Goal: Complete application form: Complete application form

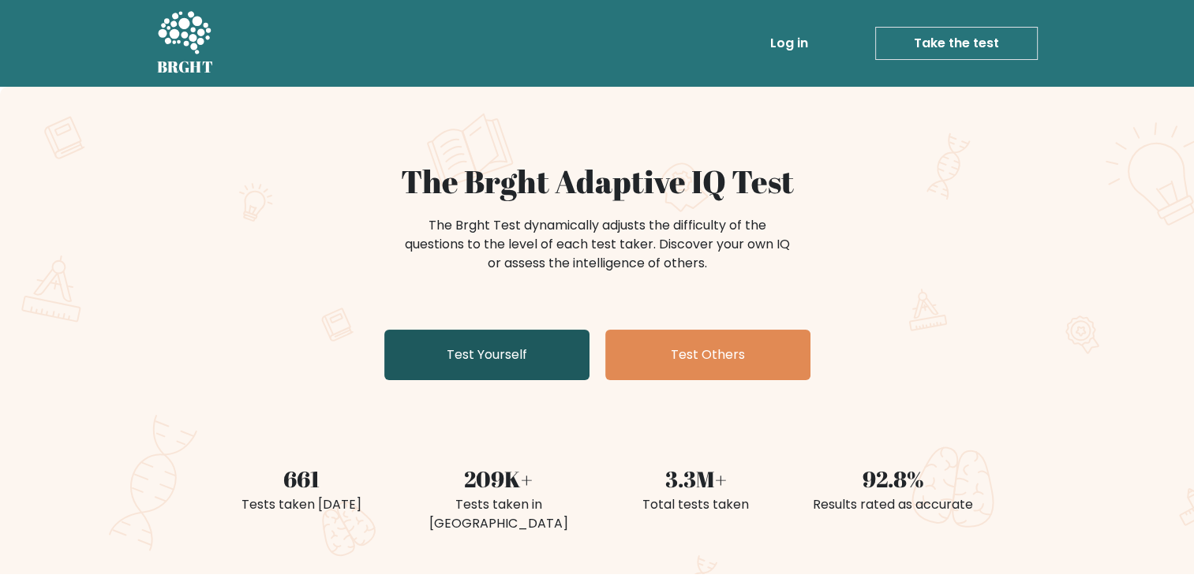
click at [504, 346] on link "Test Yourself" at bounding box center [486, 355] width 205 height 51
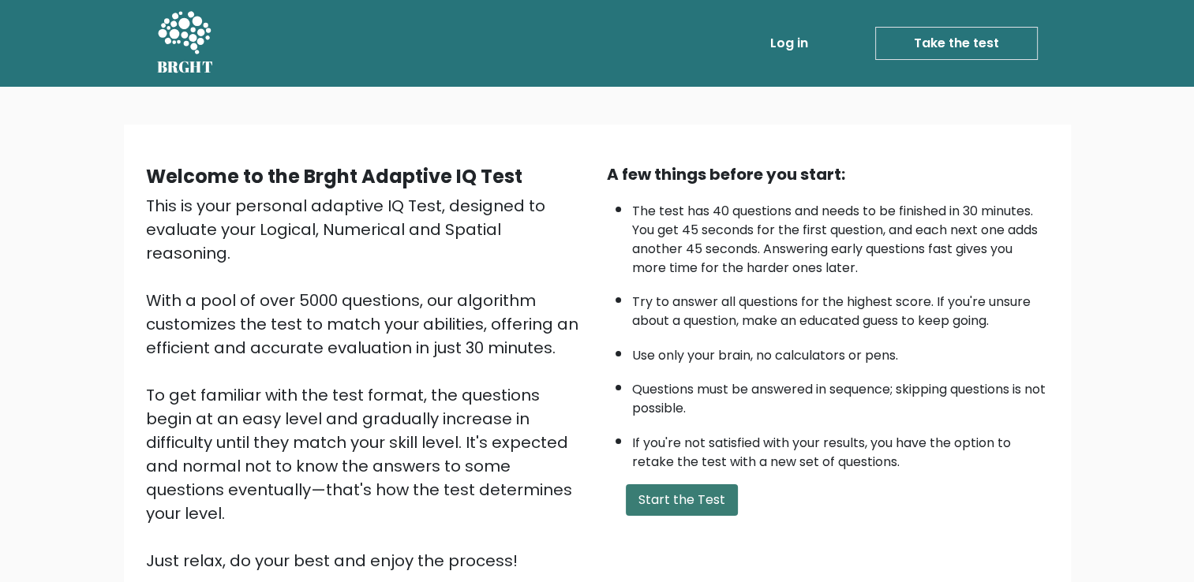
click at [712, 494] on button "Start the Test" at bounding box center [682, 501] width 112 height 32
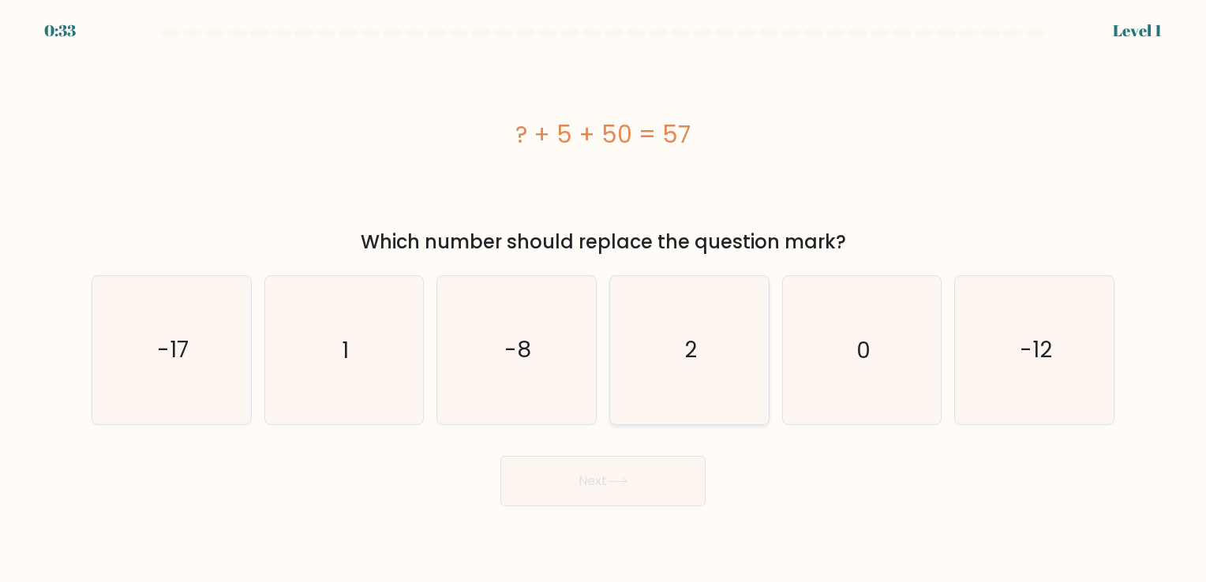
click at [742, 343] on icon "2" at bounding box center [690, 350] width 148 height 148
click at [604, 299] on input "d. 2" at bounding box center [603, 295] width 1 height 8
radio input "true"
click at [612, 481] on icon at bounding box center [617, 481] width 21 height 9
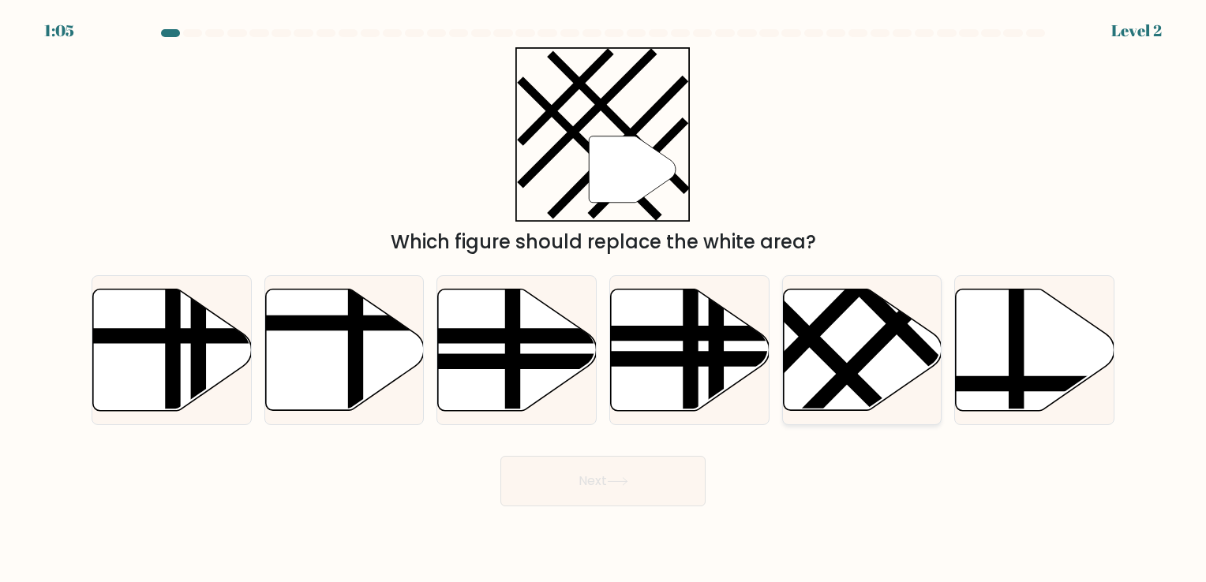
click at [900, 358] on icon at bounding box center [862, 350] width 159 height 122
click at [604, 299] on input "e." at bounding box center [603, 295] width 1 height 8
radio input "true"
click at [644, 488] on button "Next" at bounding box center [602, 481] width 205 height 51
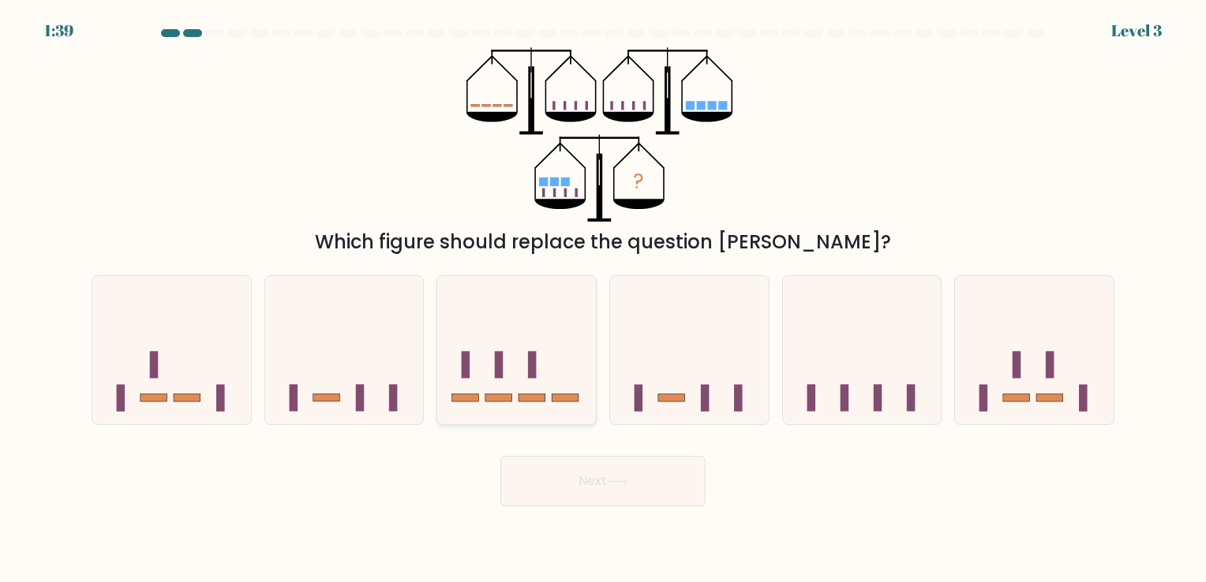
click at [530, 384] on icon at bounding box center [516, 350] width 159 height 131
click at [603, 299] on input "c." at bounding box center [603, 295] width 1 height 8
radio input "true"
click at [628, 485] on icon at bounding box center [617, 481] width 21 height 9
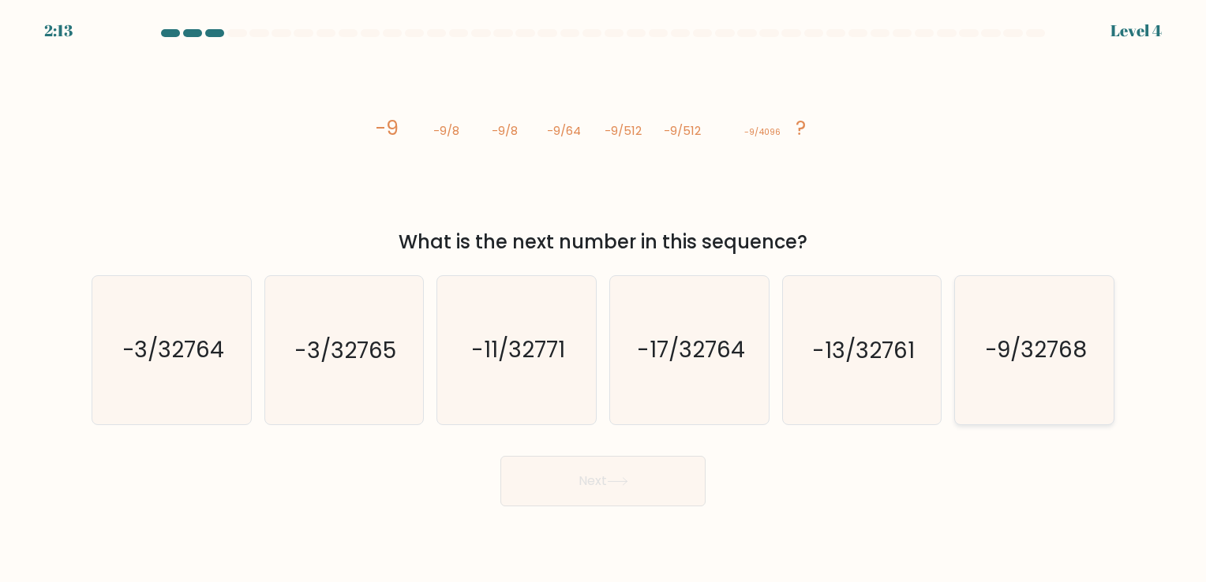
click at [1009, 359] on text "-9/32768" at bounding box center [1035, 350] width 103 height 31
click at [604, 299] on input "f. -9/32768" at bounding box center [603, 295] width 1 height 8
radio input "true"
click at [887, 382] on icon "-13/32761" at bounding box center [862, 350] width 148 height 148
click at [604, 299] on input "e. -13/32761" at bounding box center [603, 295] width 1 height 8
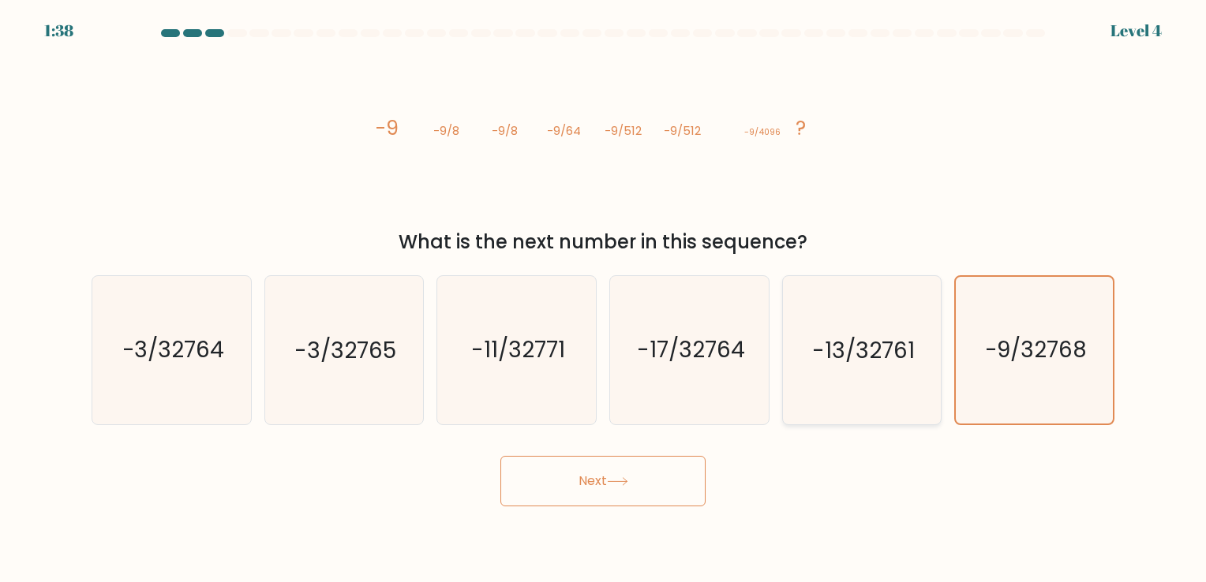
radio input "true"
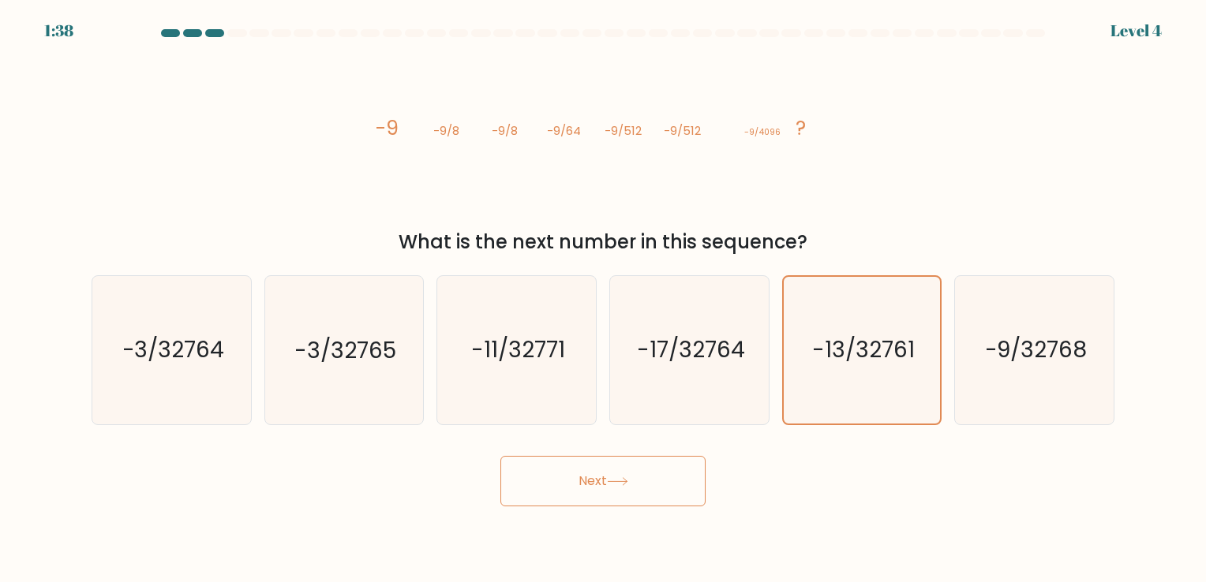
click at [656, 511] on body "1:38 Level 4" at bounding box center [603, 291] width 1206 height 582
click at [648, 485] on button "Next" at bounding box center [602, 481] width 205 height 51
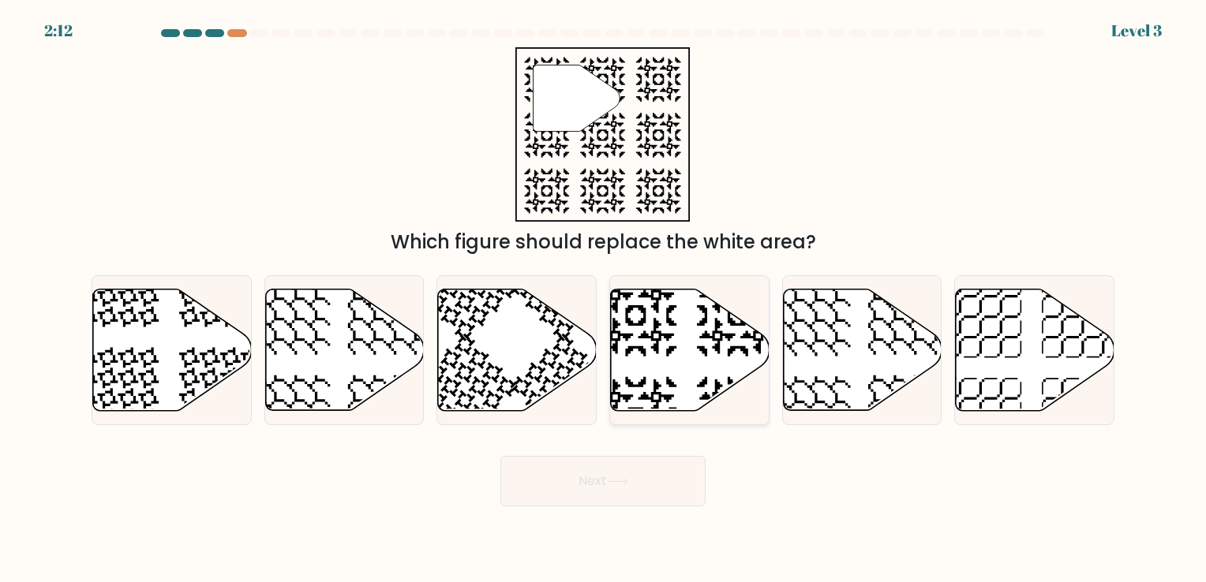
click at [691, 387] on icon at bounding box center [690, 350] width 159 height 122
click at [604, 299] on input "d." at bounding box center [603, 295] width 1 height 8
radio input "true"
click at [651, 492] on button "Next" at bounding box center [602, 481] width 205 height 51
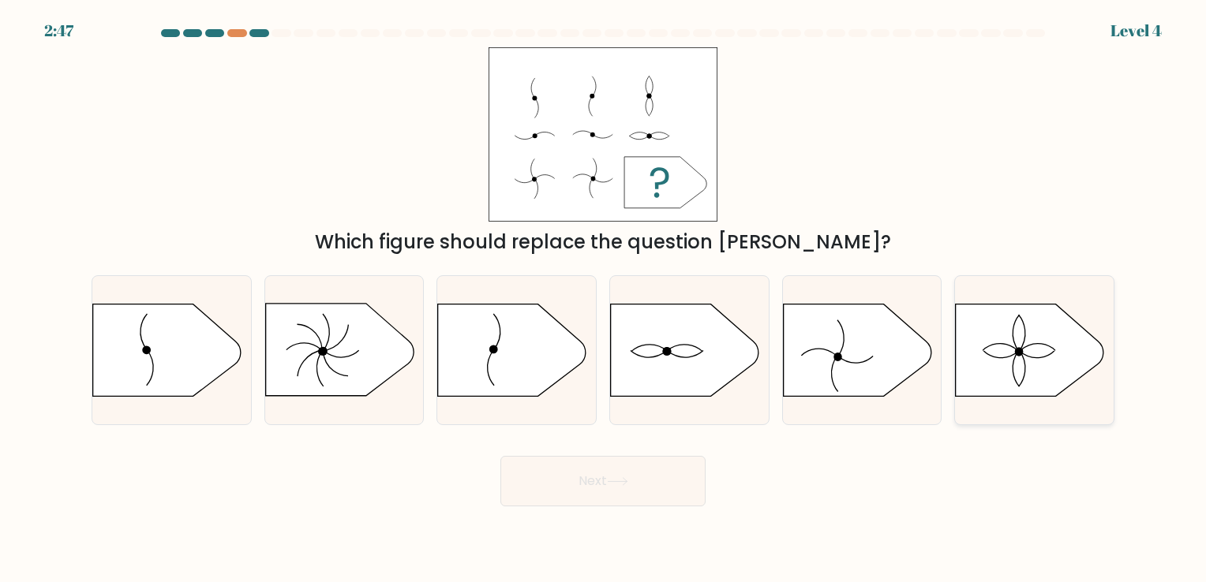
click at [1016, 346] on icon at bounding box center [1030, 350] width 148 height 92
click at [604, 299] on input "f." at bounding box center [603, 295] width 1 height 8
radio input "true"
click at [642, 481] on button "Next" at bounding box center [602, 481] width 205 height 51
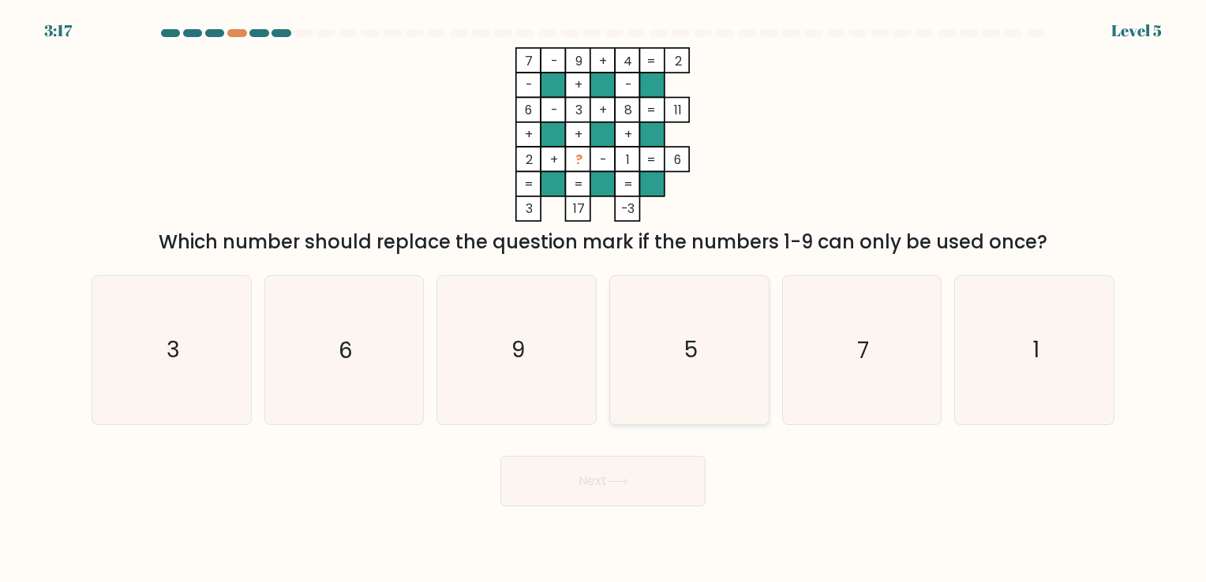
click at [745, 364] on icon "5" at bounding box center [690, 350] width 148 height 148
click at [604, 299] on input "d. 5" at bounding box center [603, 295] width 1 height 8
radio input "true"
click at [656, 481] on button "Next" at bounding box center [602, 481] width 205 height 51
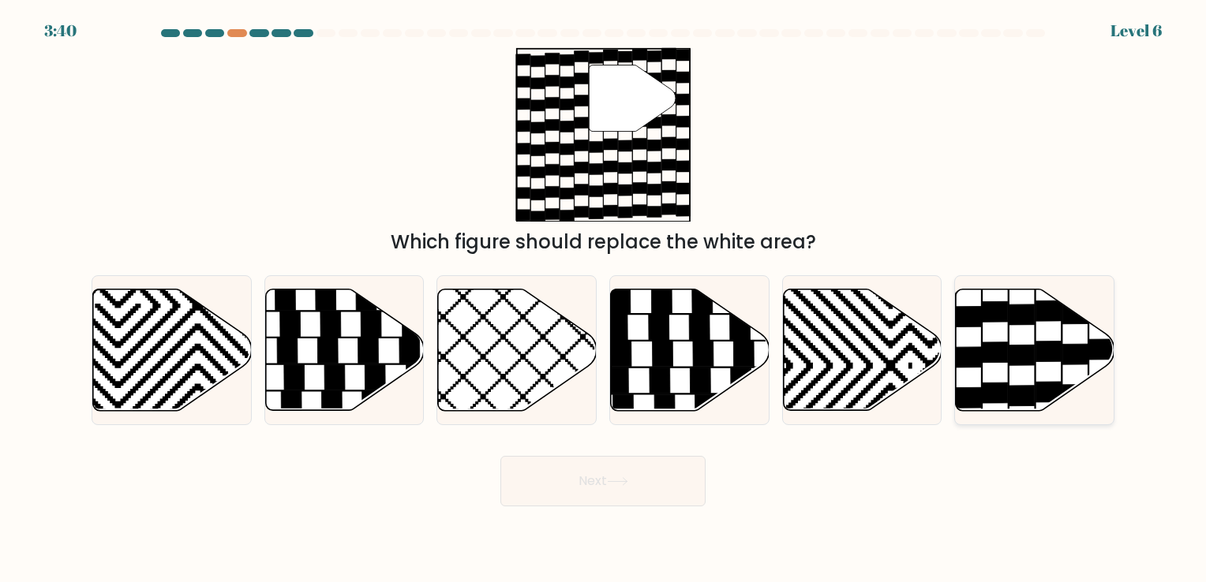
click at [1006, 365] on icon at bounding box center [1035, 350] width 159 height 122
click at [604, 299] on input "f." at bounding box center [603, 295] width 1 height 8
radio input "true"
click at [605, 490] on button "Next" at bounding box center [602, 481] width 205 height 51
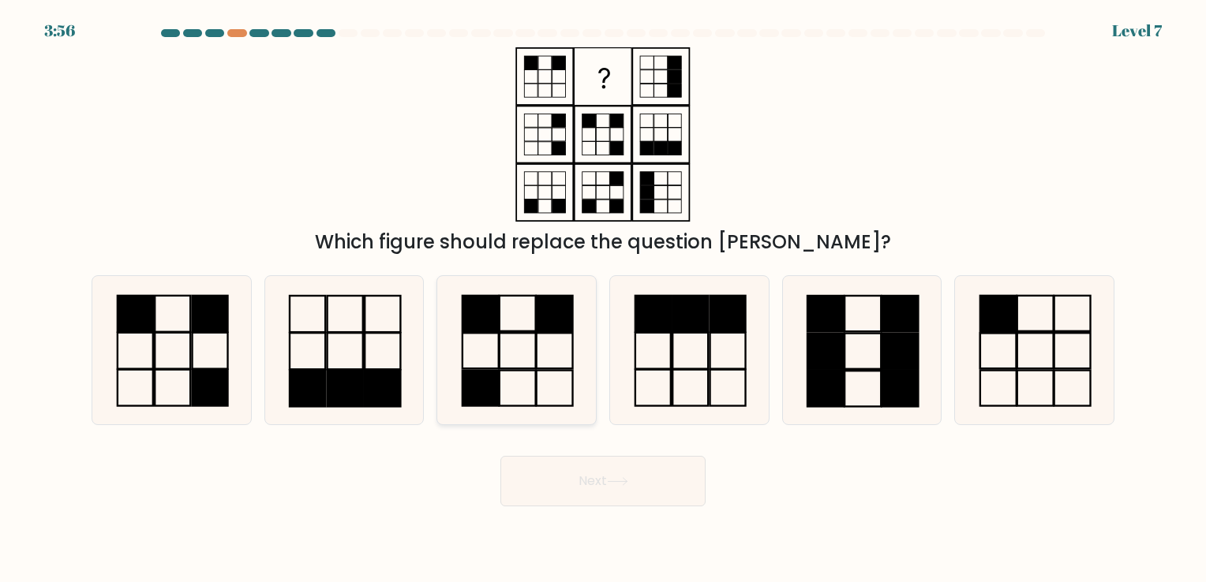
click at [540, 385] on icon at bounding box center [517, 350] width 148 height 148
click at [603, 299] on input "c." at bounding box center [603, 295] width 1 height 8
radio input "true"
click at [583, 492] on button "Next" at bounding box center [602, 481] width 205 height 51
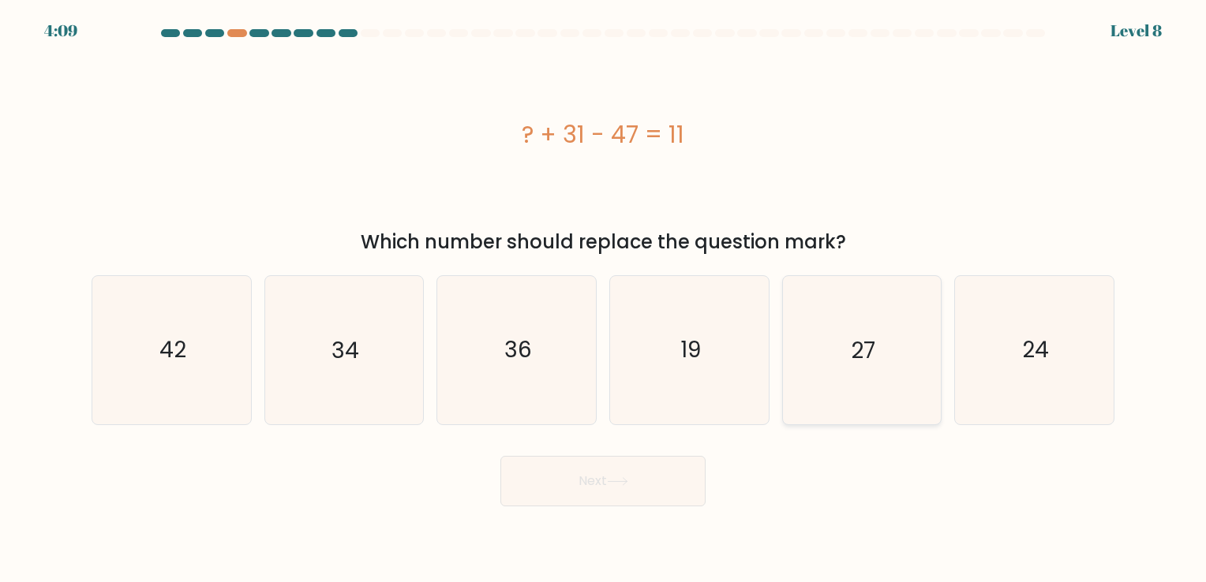
click at [905, 393] on icon "27" at bounding box center [862, 350] width 148 height 148
click at [604, 299] on input "e. 27" at bounding box center [603, 295] width 1 height 8
radio input "true"
click at [643, 454] on div "Next" at bounding box center [603, 475] width 1042 height 62
click at [638, 469] on button "Next" at bounding box center [602, 481] width 205 height 51
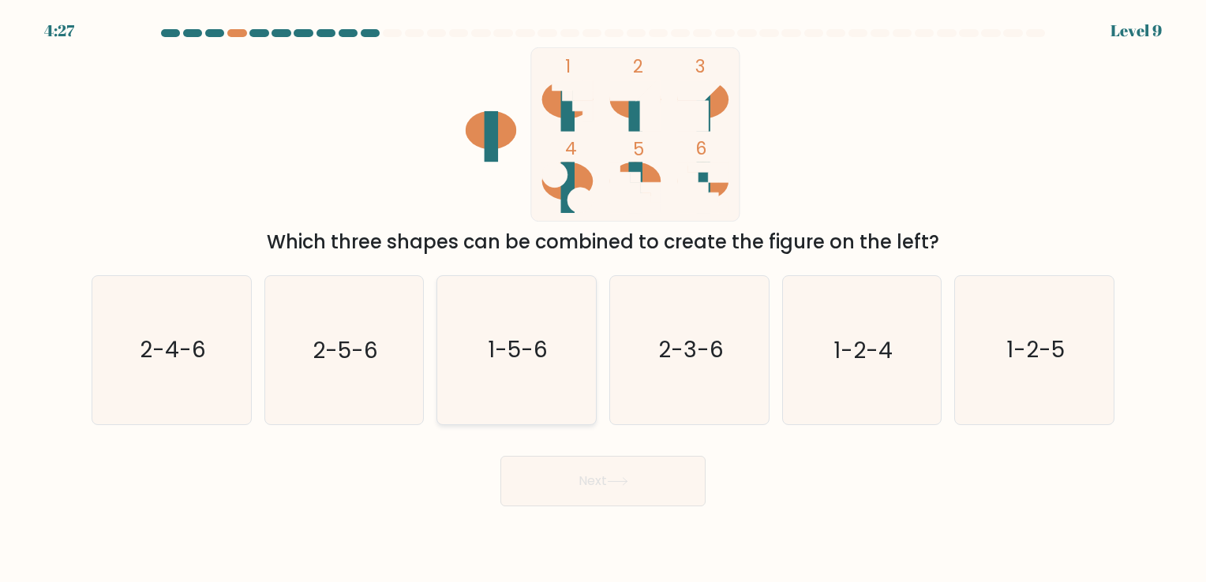
click at [495, 384] on icon "1-5-6" at bounding box center [517, 350] width 148 height 148
click at [603, 299] on input "c. 1-5-6" at bounding box center [603, 295] width 1 height 8
radio input "true"
click at [604, 495] on button "Next" at bounding box center [602, 481] width 205 height 51
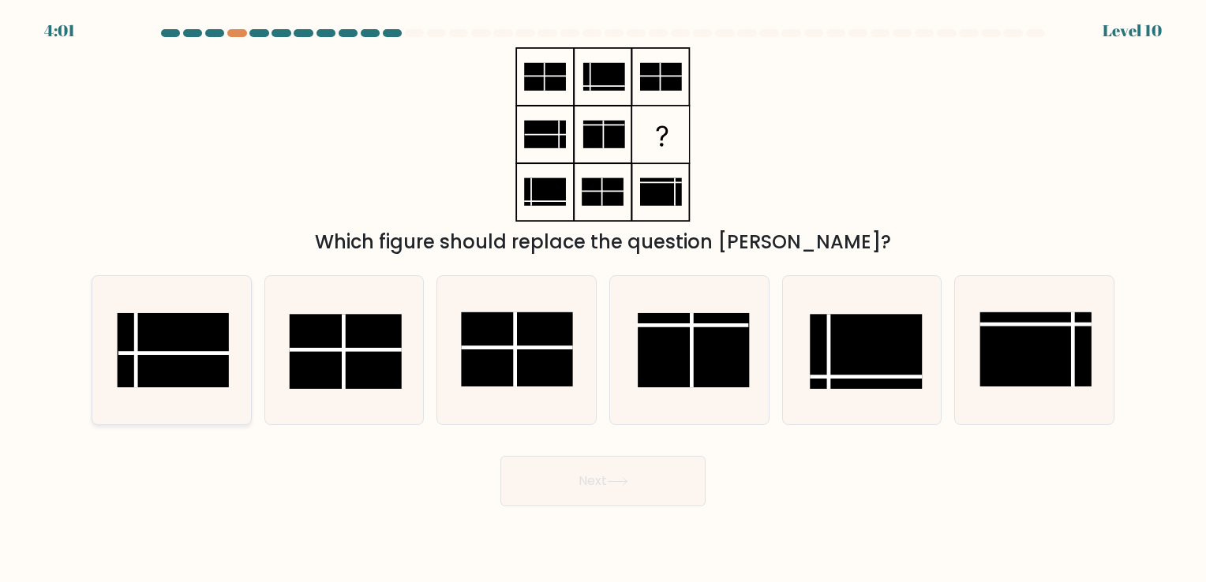
click at [152, 354] on line at bounding box center [174, 354] width 112 height 0
click at [603, 299] on input "a." at bounding box center [603, 295] width 1 height 8
radio input "true"
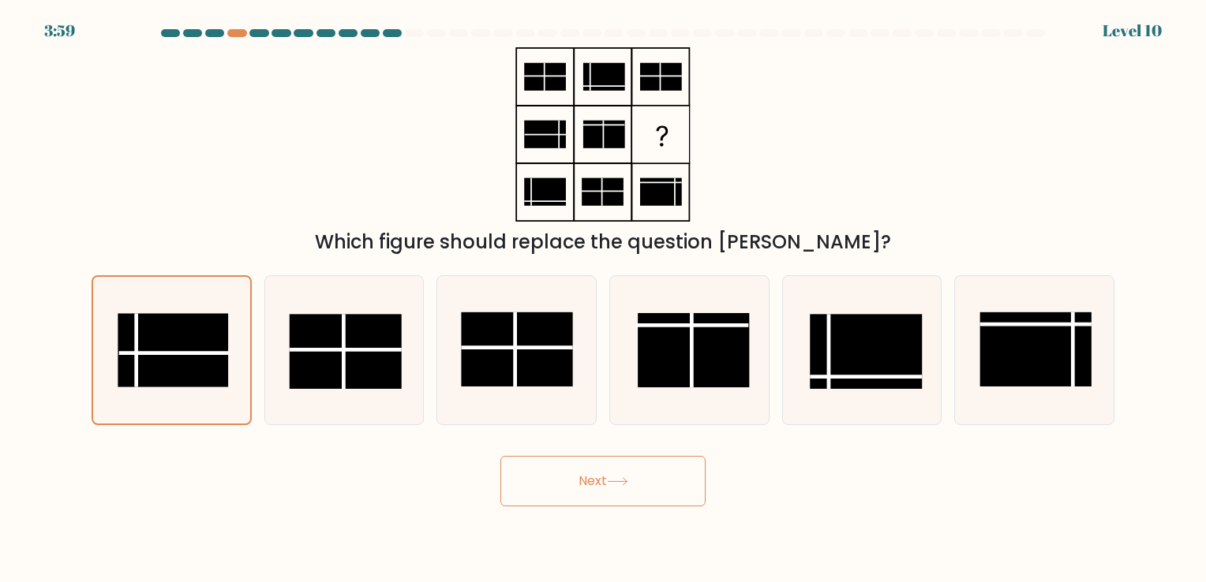
click at [620, 496] on button "Next" at bounding box center [602, 481] width 205 height 51
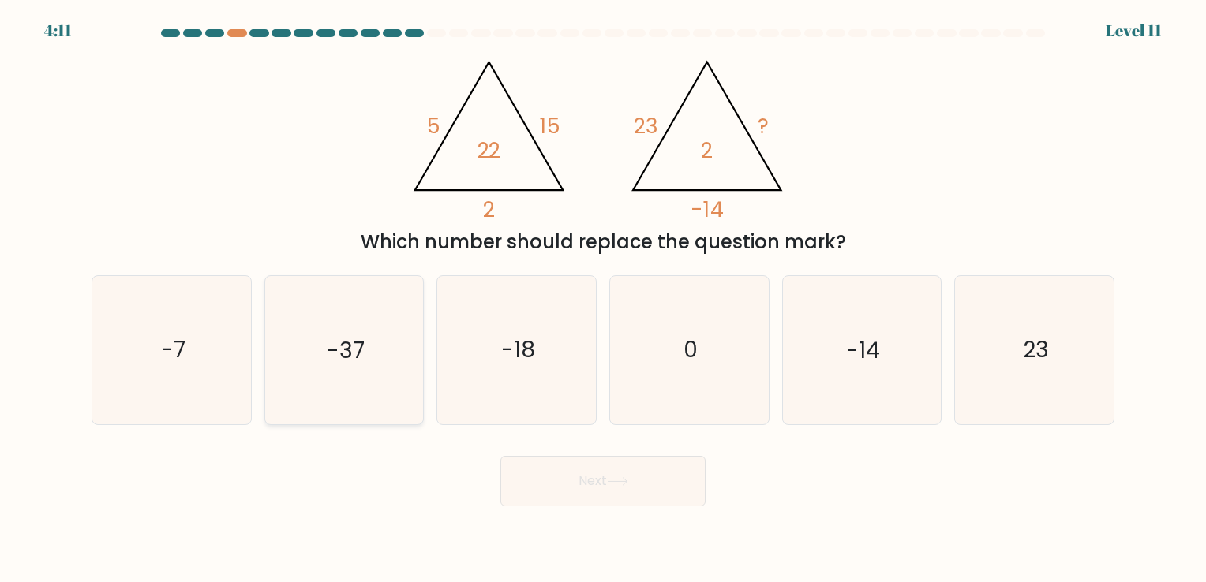
drag, startPoint x: 169, startPoint y: 385, endPoint x: 346, endPoint y: 421, distance: 180.3
click at [169, 384] on icon "-7" at bounding box center [172, 350] width 148 height 148
click at [603, 299] on input "a. -7" at bounding box center [603, 295] width 1 height 8
radio input "true"
click at [603, 489] on button "Next" at bounding box center [602, 481] width 205 height 51
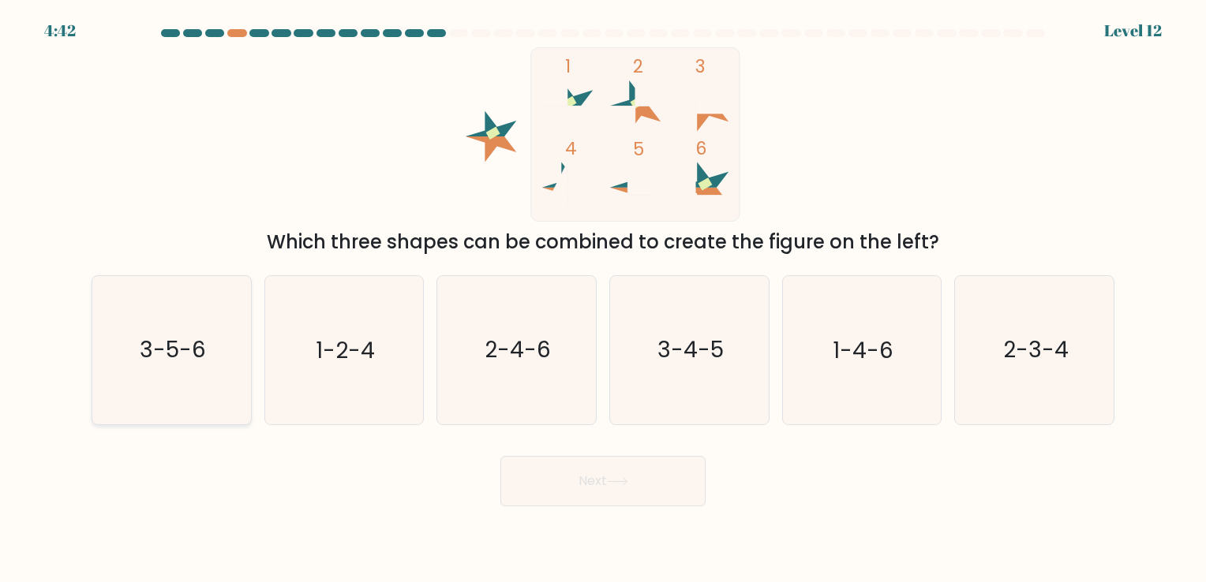
click at [120, 350] on icon "3-5-6" at bounding box center [172, 350] width 148 height 148
click at [603, 299] on input "a. 3-5-6" at bounding box center [603, 295] width 1 height 8
radio input "true"
click at [636, 465] on button "Next" at bounding box center [602, 481] width 205 height 51
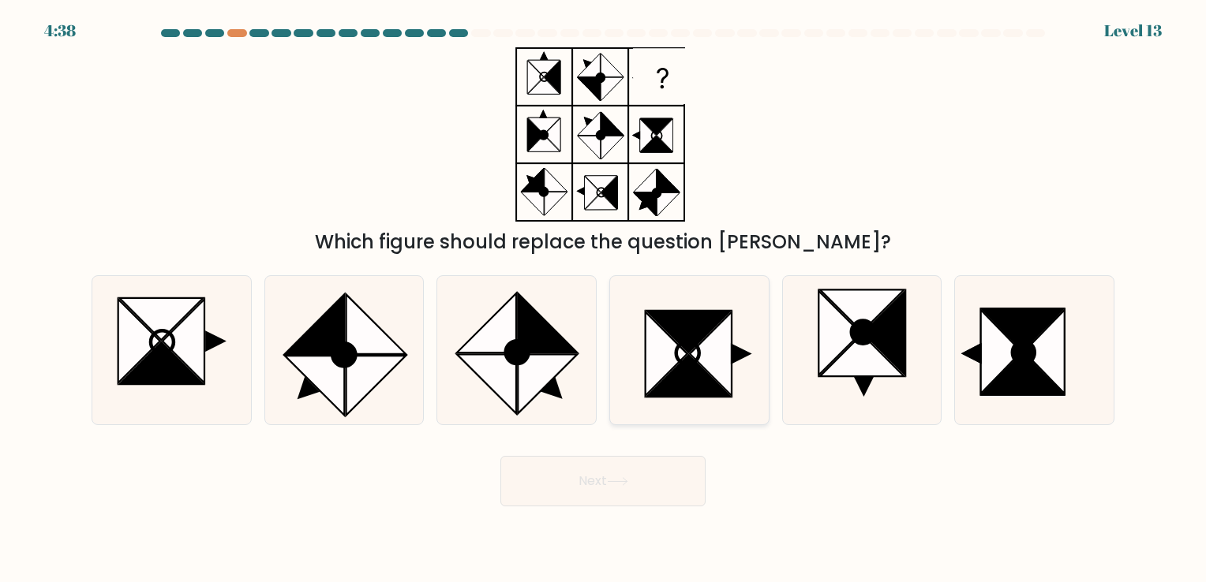
click at [710, 379] on icon at bounding box center [688, 377] width 84 height 42
click at [604, 299] on input "d." at bounding box center [603, 295] width 1 height 8
radio input "true"
click at [1018, 375] on icon at bounding box center [1022, 375] width 81 height 42
click at [604, 299] on input "f." at bounding box center [603, 295] width 1 height 8
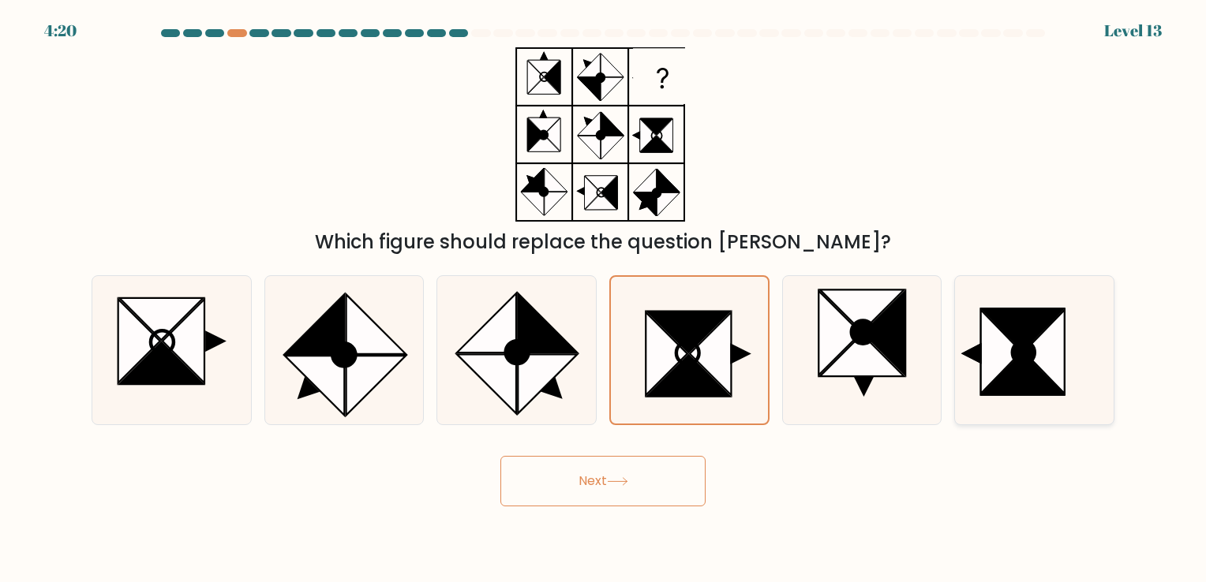
radio input "true"
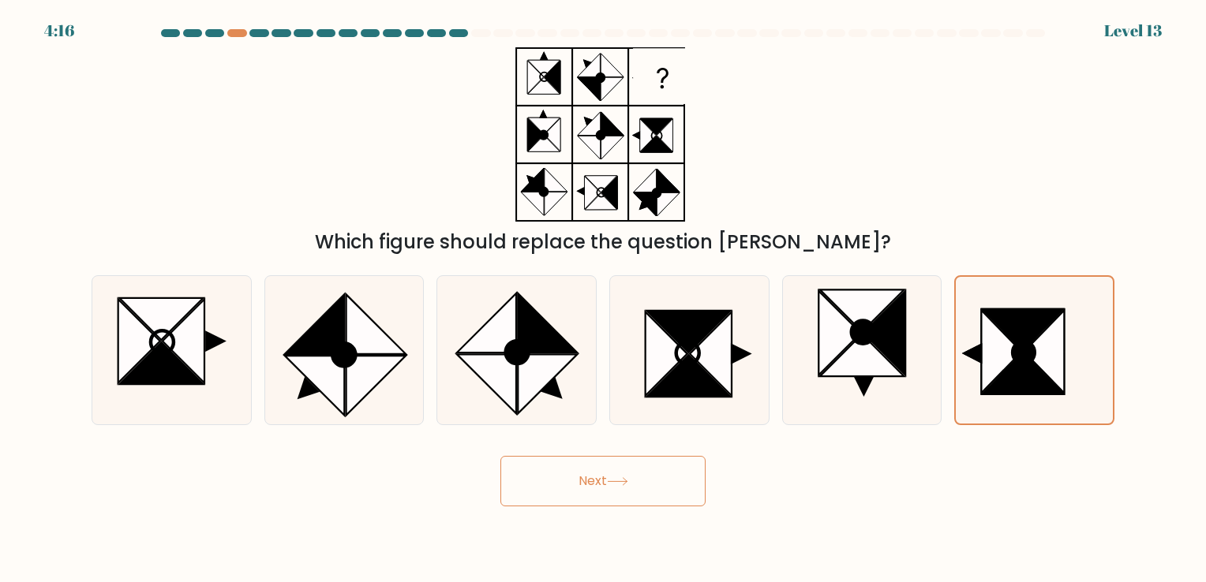
click at [677, 500] on button "Next" at bounding box center [602, 481] width 205 height 51
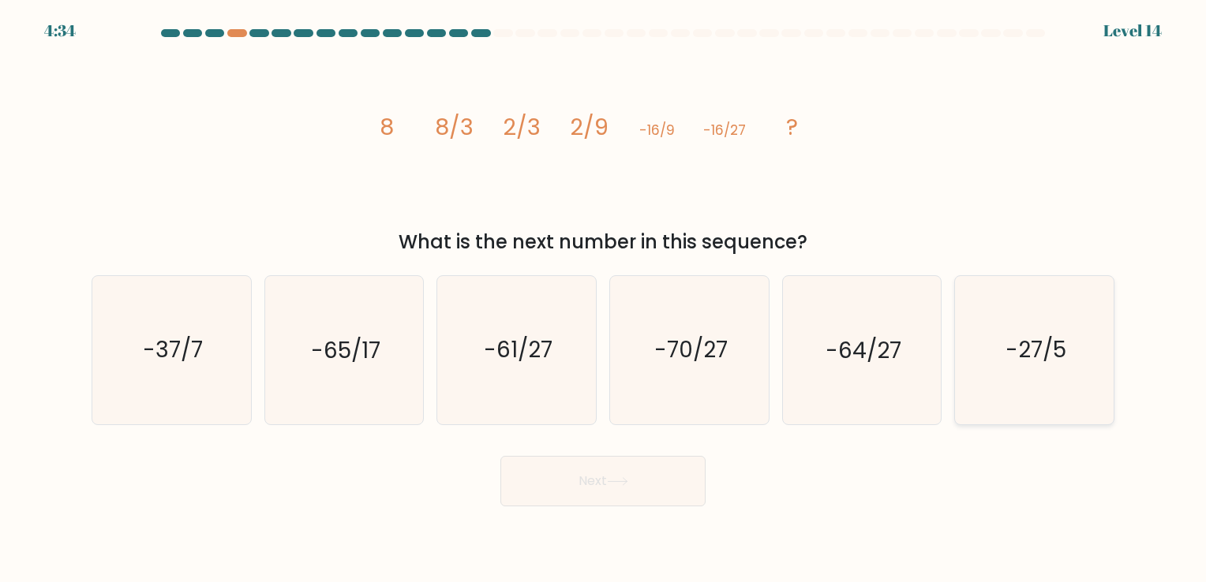
click at [1005, 390] on icon "-27/5" at bounding box center [1034, 350] width 148 height 148
click at [604, 299] on input "f. -27/5" at bounding box center [603, 295] width 1 height 8
radio input "true"
click at [574, 488] on button "Next" at bounding box center [602, 481] width 205 height 51
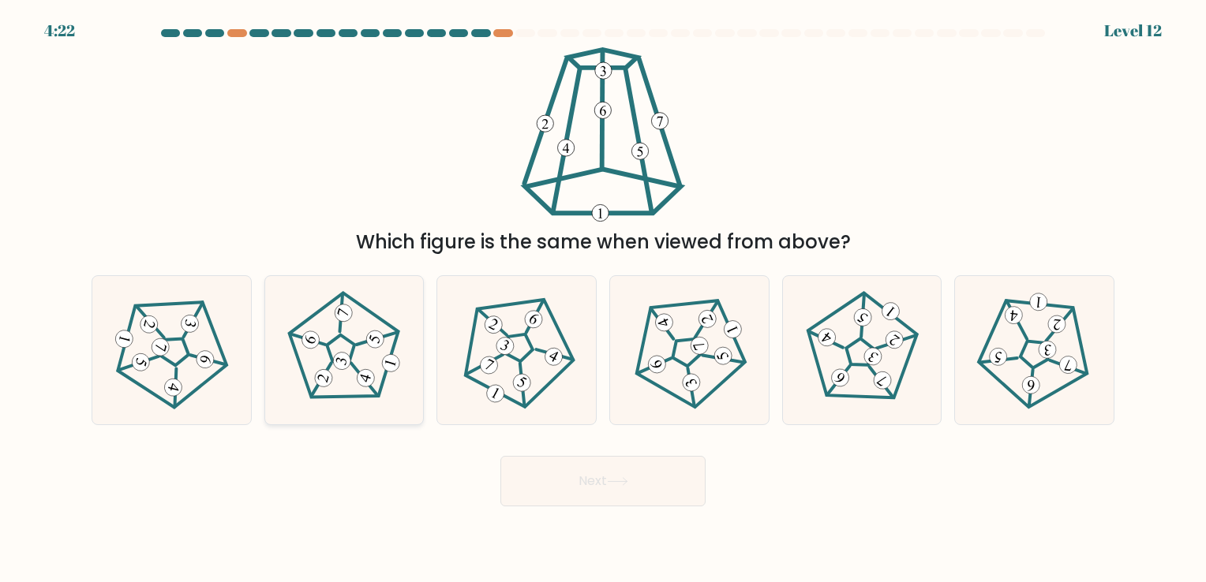
click at [356, 377] on icon at bounding box center [344, 350] width 118 height 118
click at [603, 299] on input "b." at bounding box center [603, 295] width 1 height 8
radio input "true"
click at [616, 478] on icon at bounding box center [617, 481] width 21 height 9
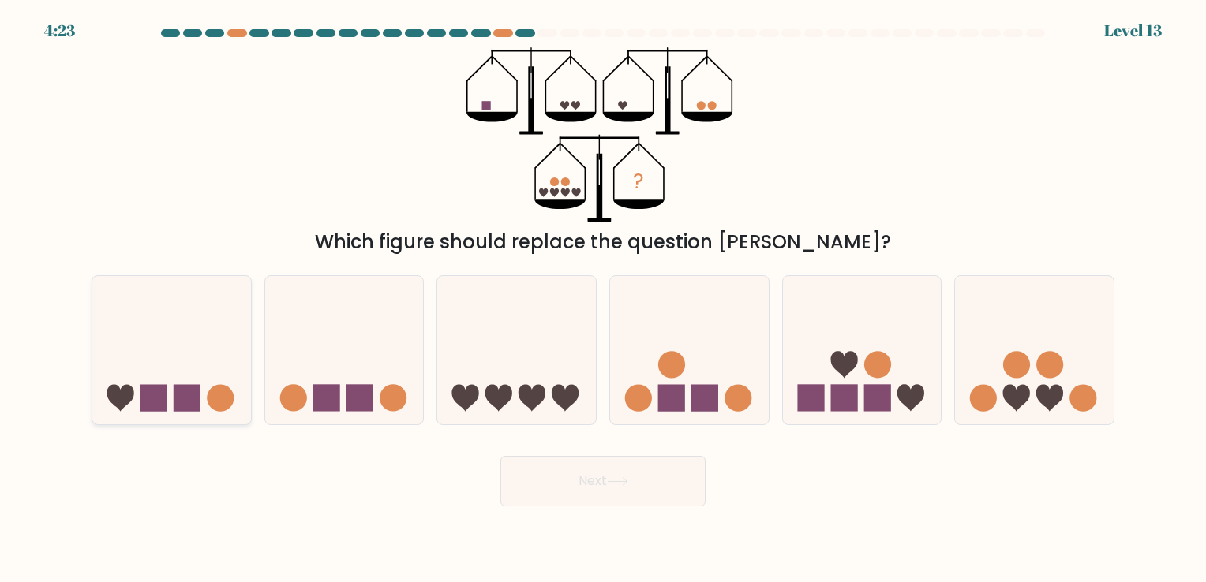
drag, startPoint x: 196, startPoint y: 402, endPoint x: 239, endPoint y: 416, distance: 45.4
click at [197, 402] on rect at bounding box center [187, 398] width 27 height 27
click at [603, 299] on input "a." at bounding box center [603, 295] width 1 height 8
radio input "true"
click at [566, 478] on button "Next" at bounding box center [602, 481] width 205 height 51
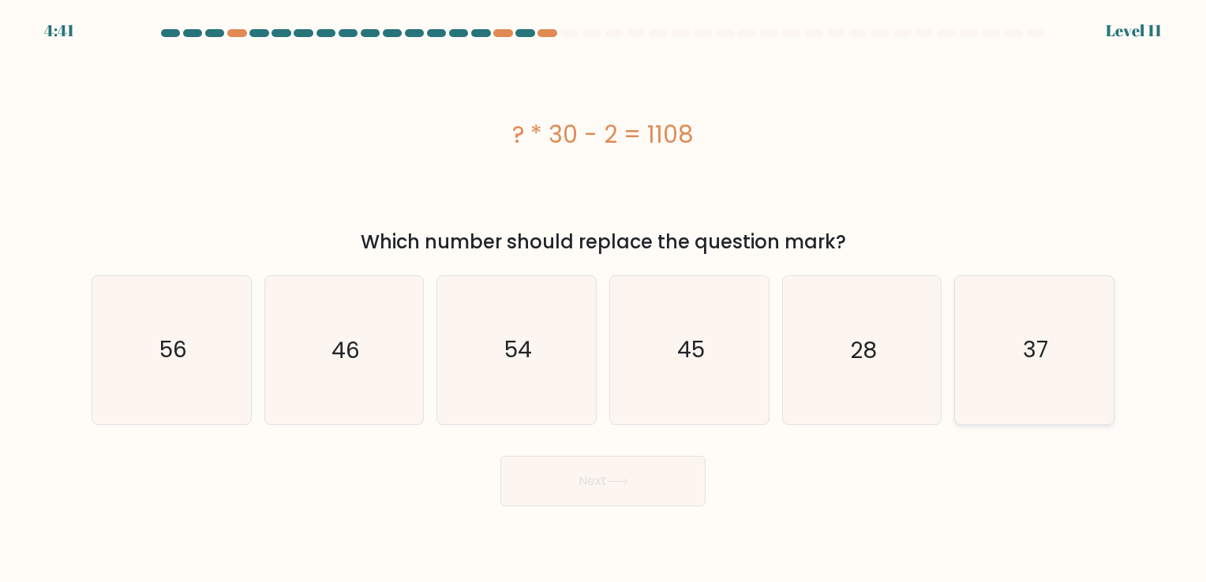
click at [1063, 372] on icon "37" at bounding box center [1034, 350] width 148 height 148
click at [604, 299] on input "f. 37" at bounding box center [603, 295] width 1 height 8
radio input "true"
click at [650, 476] on button "Next" at bounding box center [602, 481] width 205 height 51
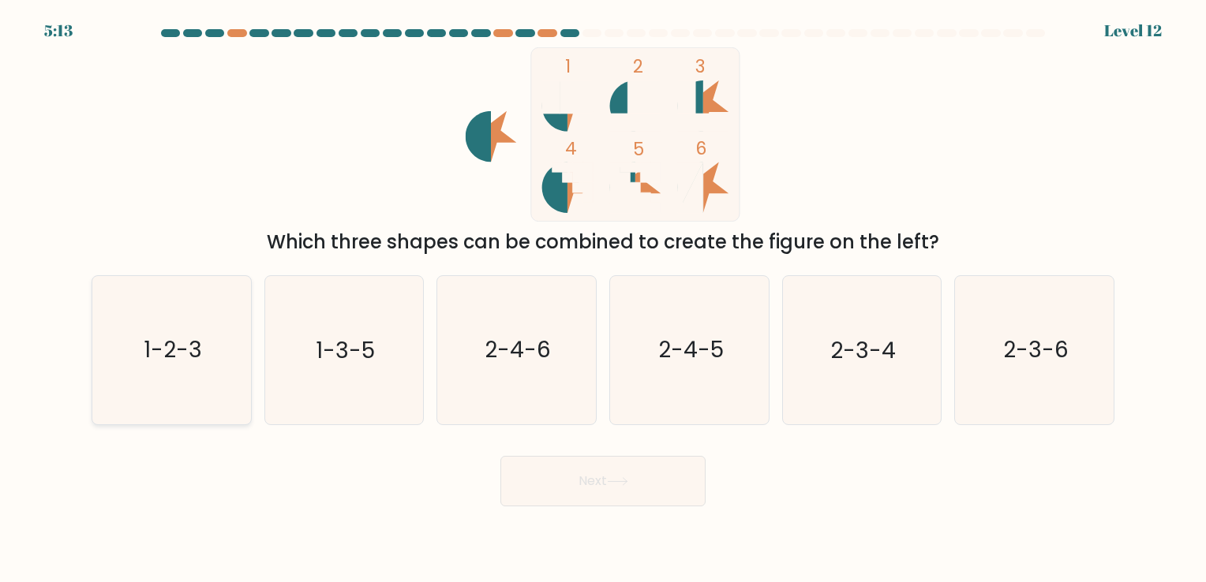
click at [170, 355] on text "1-2-3" at bounding box center [173, 350] width 58 height 31
click at [603, 299] on input "a. 1-2-3" at bounding box center [603, 295] width 1 height 8
radio input "true"
click at [672, 492] on button "Next" at bounding box center [602, 481] width 205 height 51
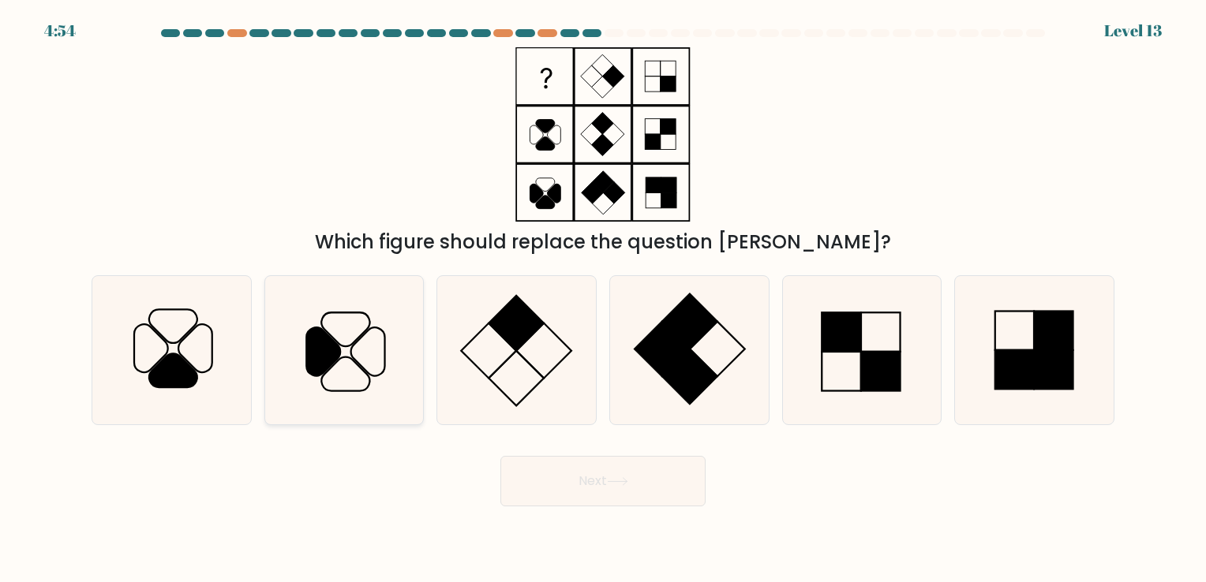
click at [324, 339] on icon at bounding box center [323, 352] width 34 height 48
click at [603, 299] on input "b." at bounding box center [603, 295] width 1 height 8
radio input "true"
click at [597, 496] on button "Next" at bounding box center [602, 481] width 205 height 51
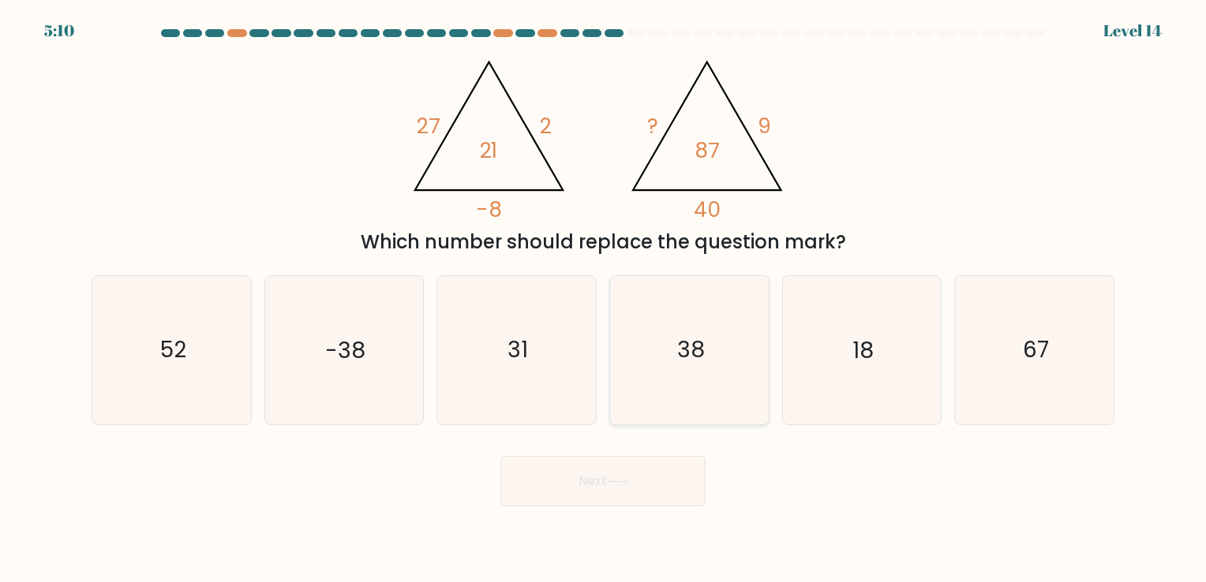
click at [720, 327] on icon "38" at bounding box center [690, 350] width 148 height 148
click at [604, 299] on input "d. 38" at bounding box center [603, 295] width 1 height 8
radio input "true"
click at [603, 484] on button "Next" at bounding box center [602, 481] width 205 height 51
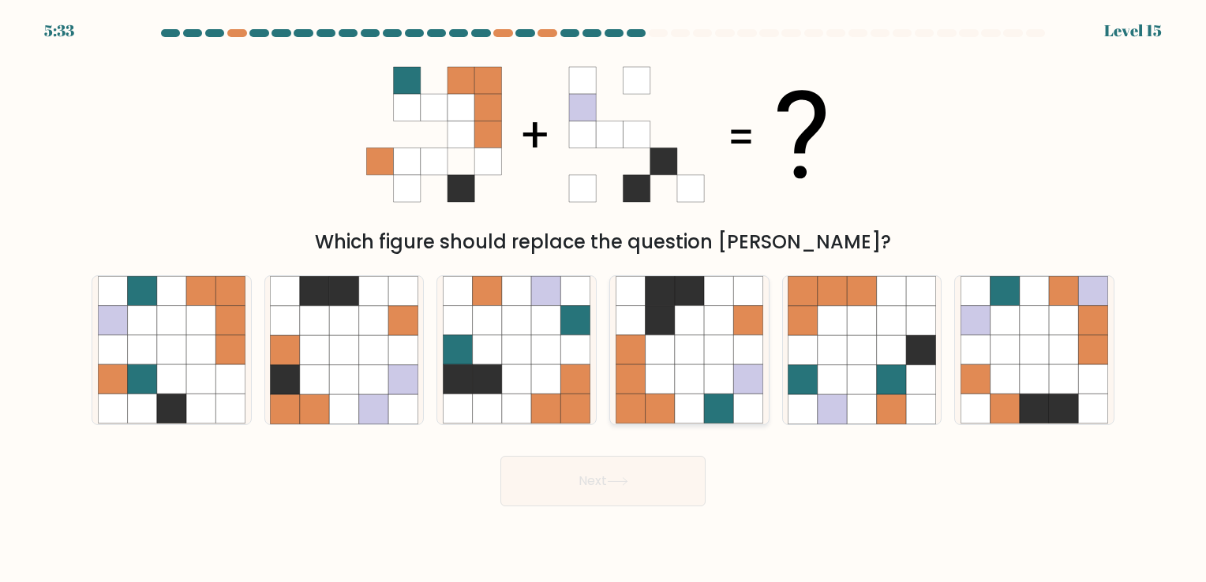
click at [710, 316] on icon at bounding box center [718, 320] width 29 height 29
click at [604, 299] on input "d." at bounding box center [603, 295] width 1 height 8
radio input "true"
click at [661, 487] on button "Next" at bounding box center [602, 481] width 205 height 51
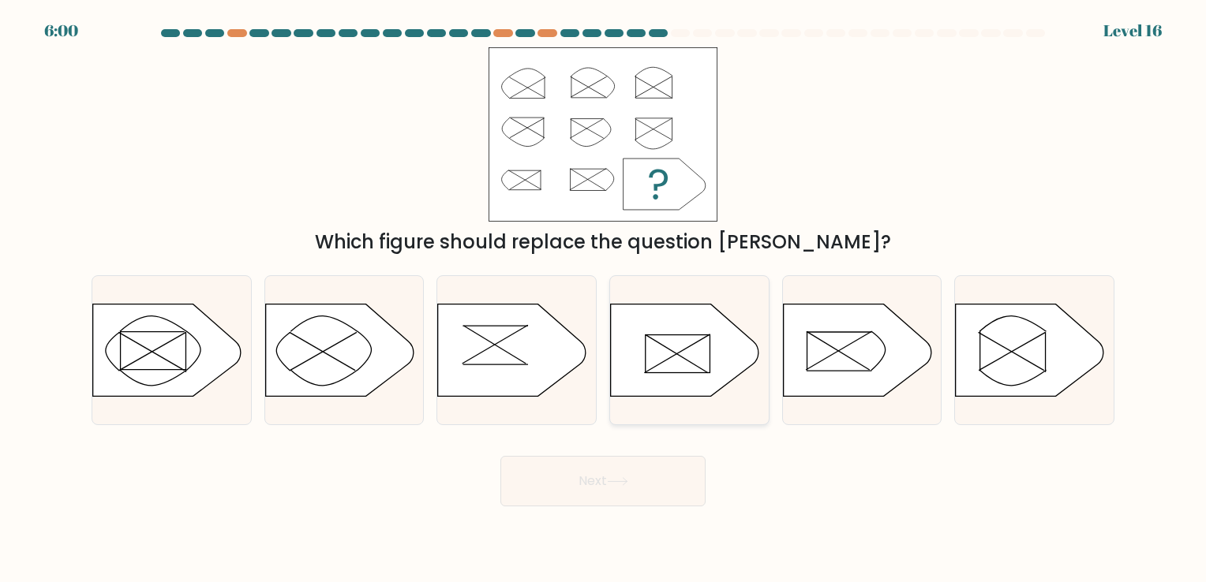
click at [707, 354] on icon at bounding box center [685, 350] width 148 height 92
click at [604, 299] on input "d." at bounding box center [603, 295] width 1 height 8
radio input "true"
click at [651, 476] on button "Next" at bounding box center [602, 481] width 205 height 51
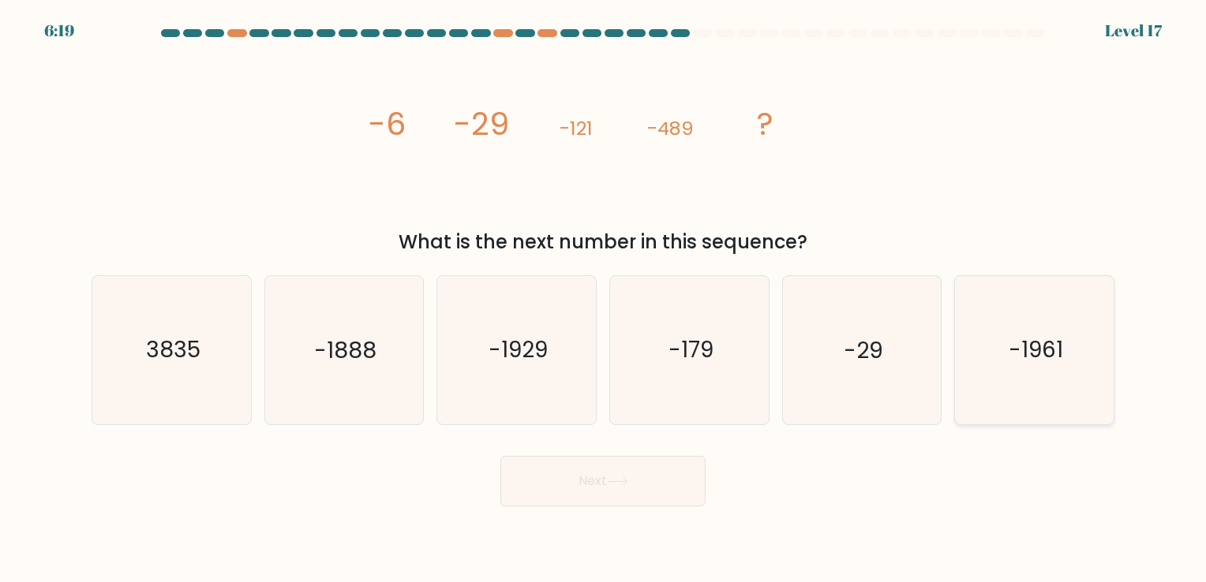
click at [1069, 365] on icon "-1961" at bounding box center [1034, 350] width 148 height 148
click at [604, 299] on input "f. -1961" at bounding box center [603, 295] width 1 height 8
radio input "true"
click at [649, 490] on button "Next" at bounding box center [602, 481] width 205 height 51
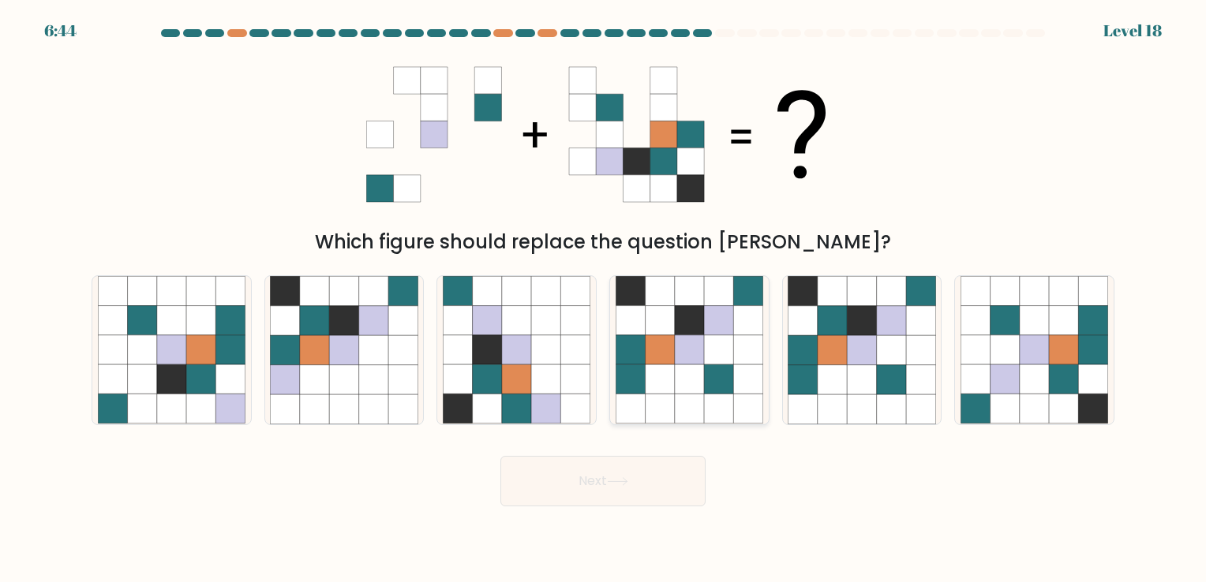
click at [711, 313] on icon at bounding box center [718, 320] width 29 height 29
click at [604, 299] on input "d." at bounding box center [603, 295] width 1 height 8
radio input "true"
click at [827, 353] on icon at bounding box center [832, 349] width 29 height 29
click at [604, 299] on input "e." at bounding box center [603, 295] width 1 height 8
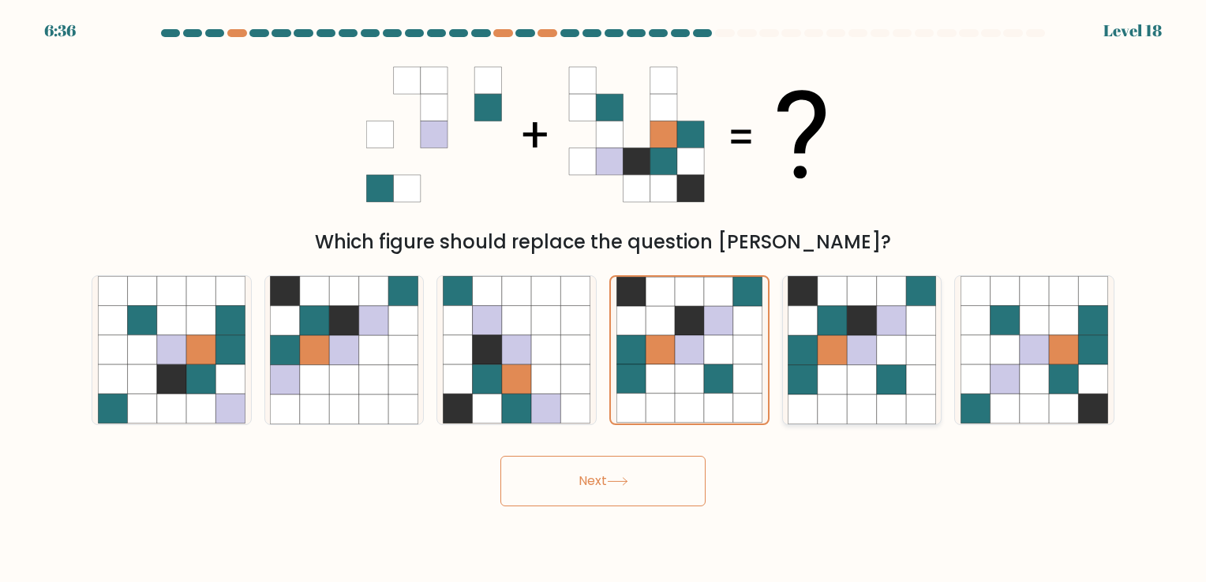
radio input "true"
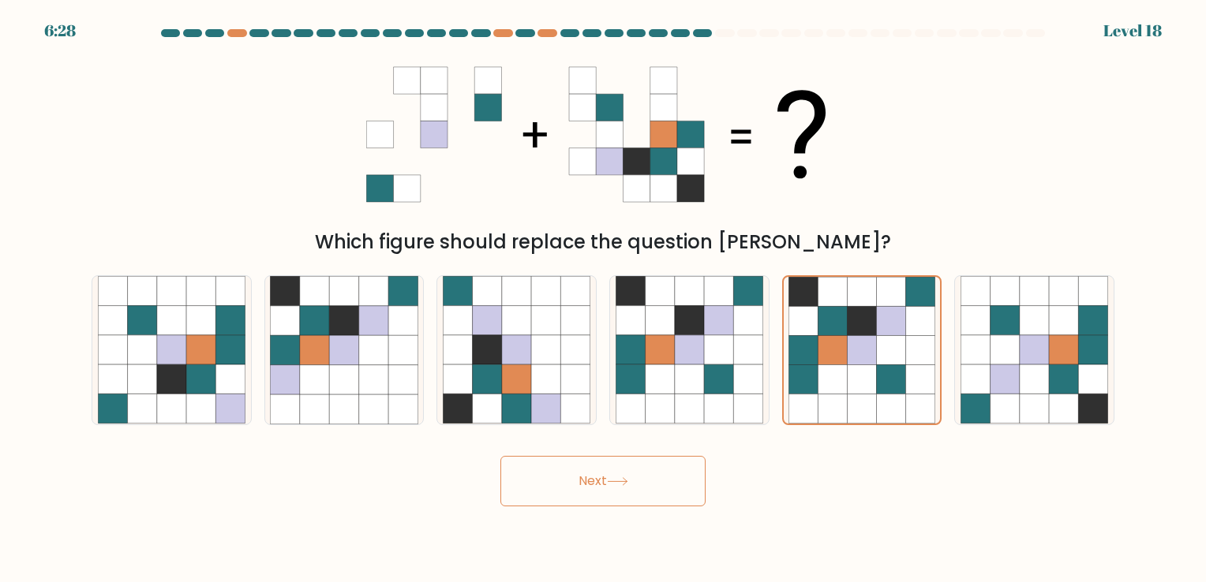
click at [643, 479] on button "Next" at bounding box center [602, 481] width 205 height 51
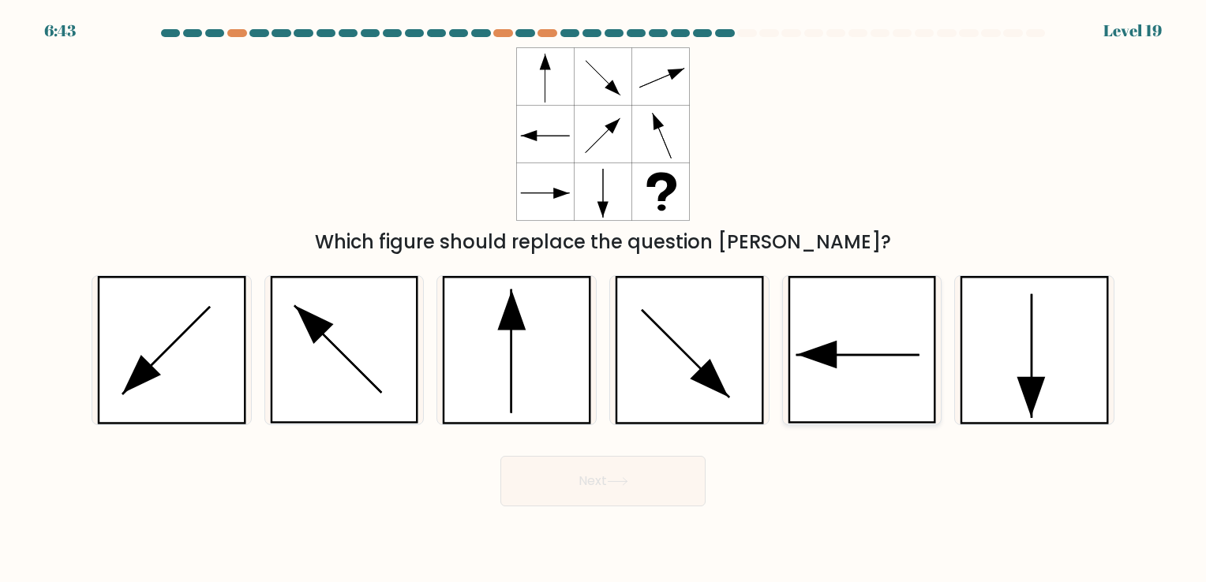
click at [861, 349] on icon at bounding box center [862, 350] width 149 height 148
click at [604, 299] on input "e." at bounding box center [603, 295] width 1 height 8
radio input "true"
click at [616, 473] on button "Next" at bounding box center [602, 481] width 205 height 51
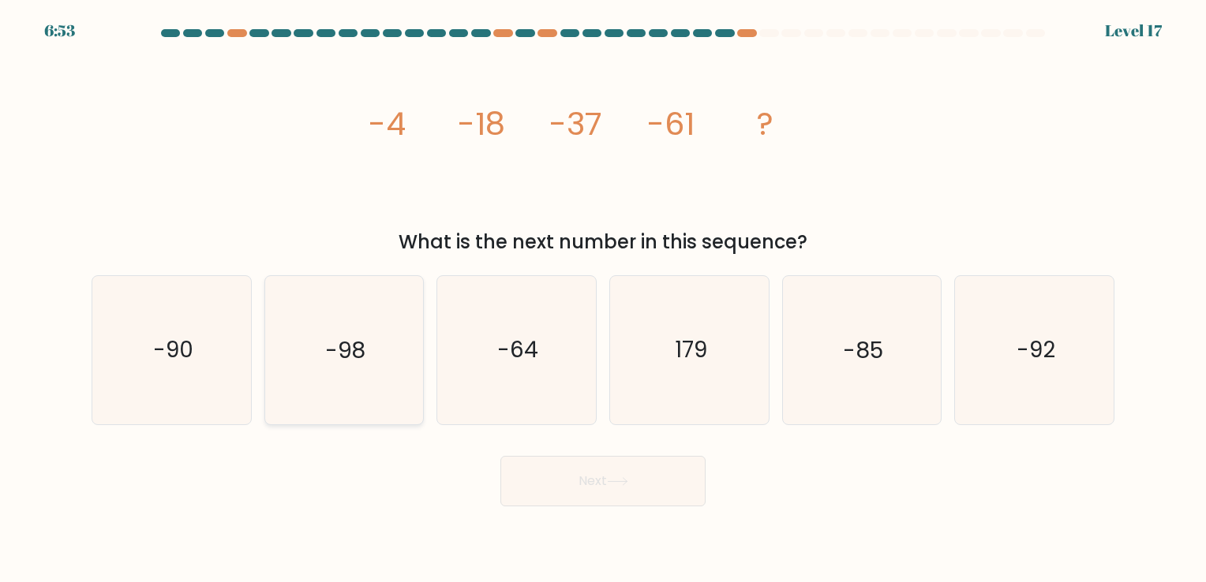
click at [298, 368] on icon "-98" at bounding box center [344, 350] width 148 height 148
click at [603, 299] on input "b. -98" at bounding box center [603, 295] width 1 height 8
radio input "true"
click at [653, 479] on button "Next" at bounding box center [602, 481] width 205 height 51
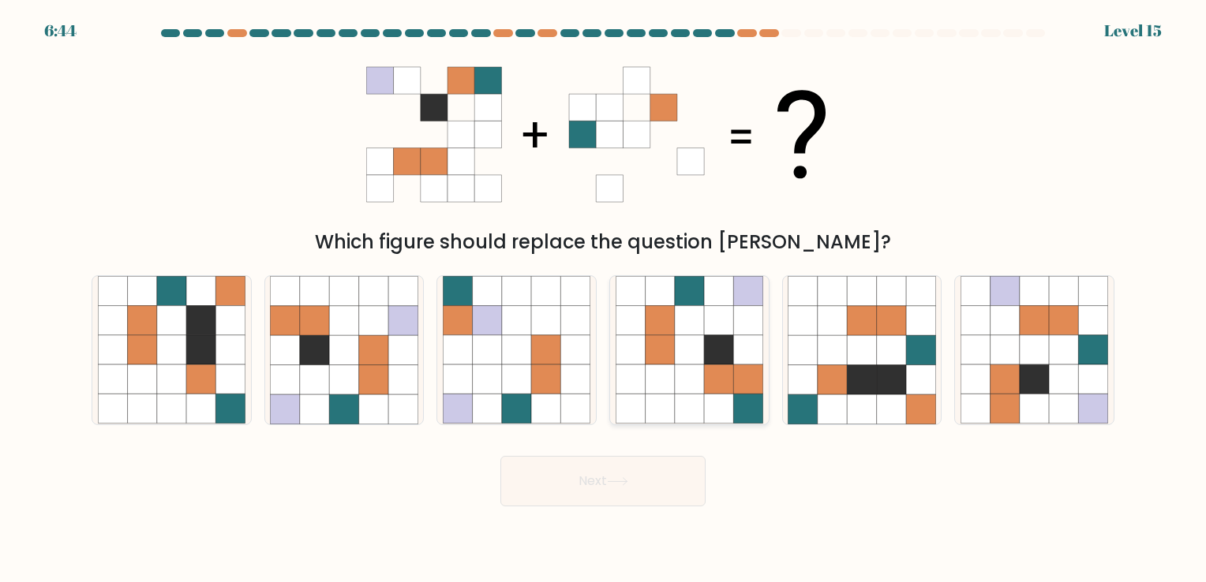
click at [719, 353] on icon at bounding box center [718, 349] width 29 height 29
click at [604, 299] on input "d." at bounding box center [603, 295] width 1 height 8
radio input "true"
click at [597, 481] on button "Next" at bounding box center [602, 481] width 205 height 51
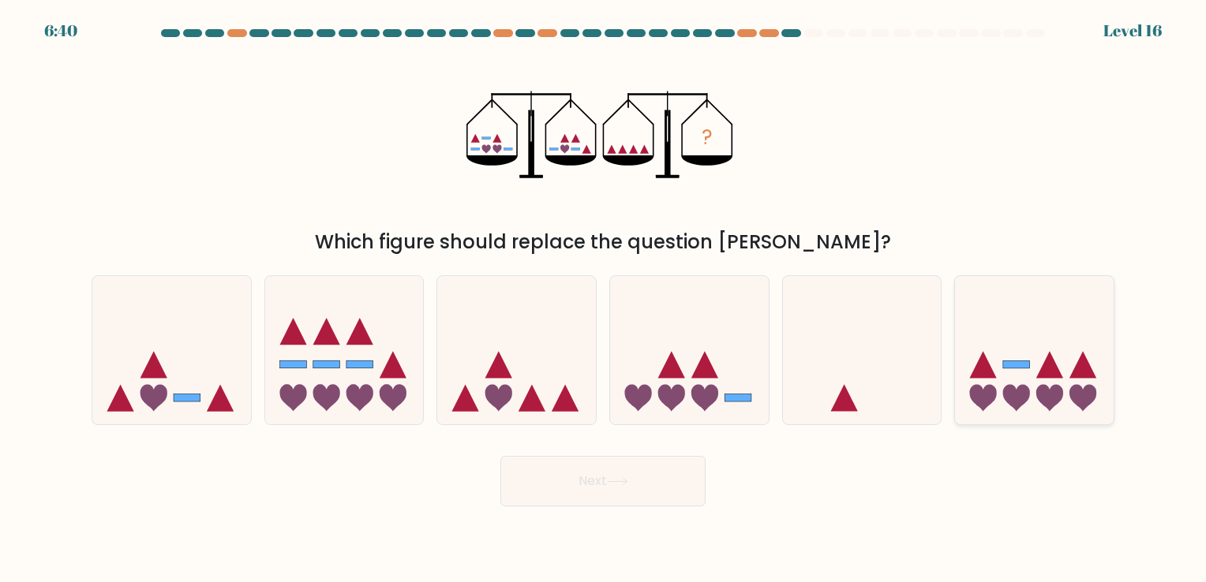
click at [1005, 374] on icon at bounding box center [1034, 350] width 159 height 131
click at [604, 299] on input "f." at bounding box center [603, 295] width 1 height 8
radio input "true"
click at [644, 480] on button "Next" at bounding box center [602, 481] width 205 height 51
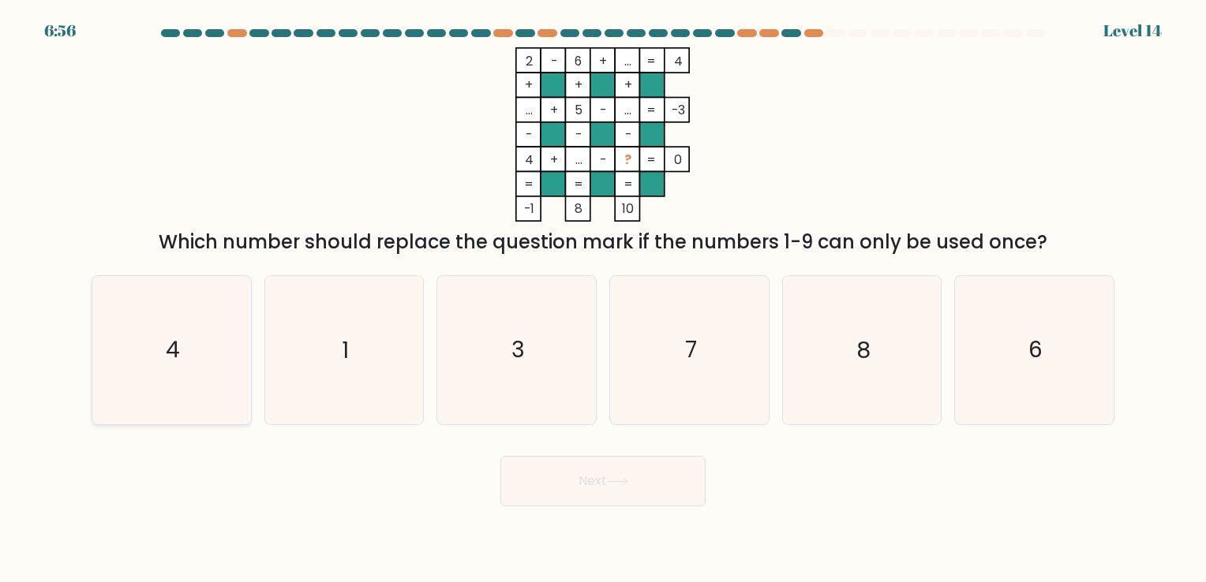
click at [159, 363] on icon "4" at bounding box center [172, 350] width 148 height 148
click at [603, 299] on input "a. 4" at bounding box center [603, 295] width 1 height 8
radio input "true"
click at [666, 488] on button "Next" at bounding box center [602, 481] width 205 height 51
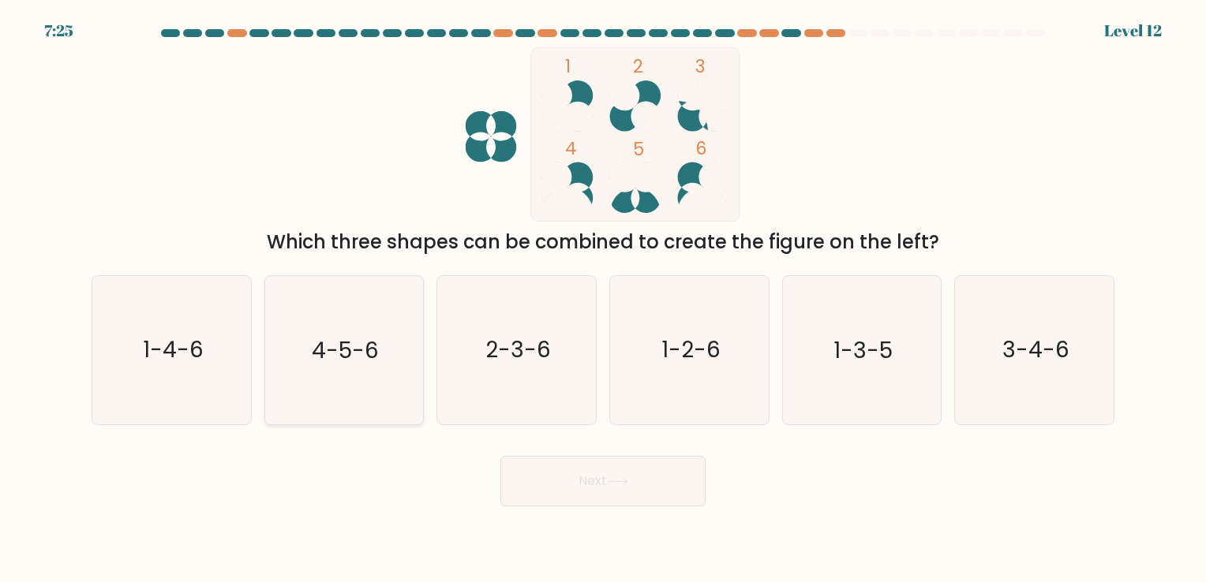
click at [388, 374] on icon "4-5-6" at bounding box center [344, 350] width 148 height 148
click at [603, 299] on input "b. 4-5-6" at bounding box center [603, 295] width 1 height 8
radio input "true"
click at [657, 489] on button "Next" at bounding box center [602, 481] width 205 height 51
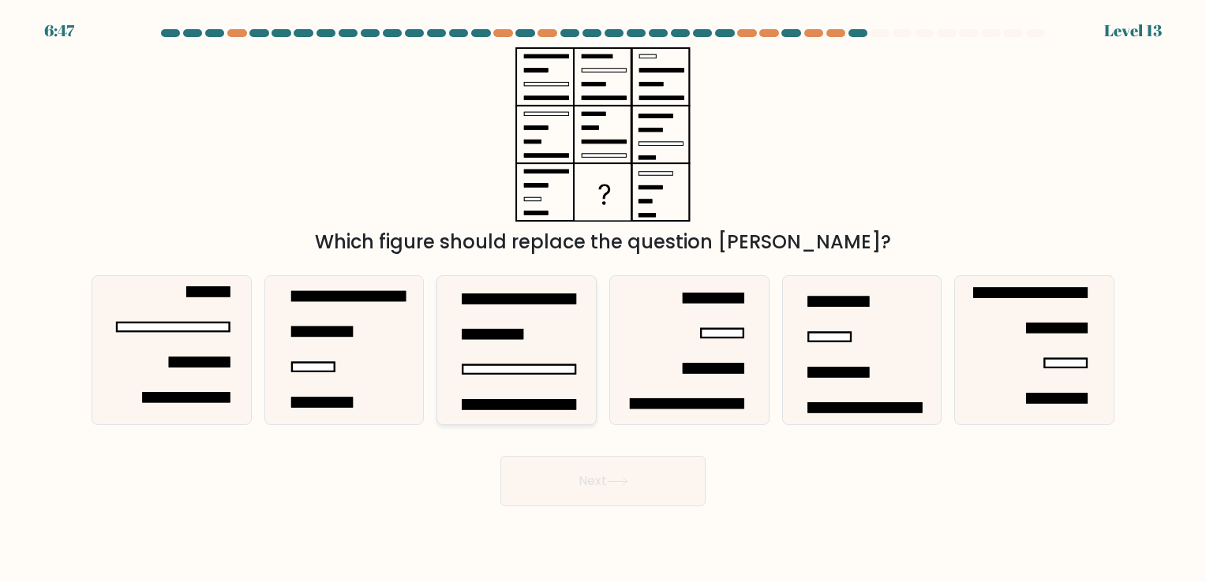
click at [527, 360] on icon at bounding box center [517, 350] width 148 height 148
click at [603, 299] on input "c." at bounding box center [603, 295] width 1 height 8
radio input "true"
click at [661, 475] on button "Next" at bounding box center [602, 481] width 205 height 51
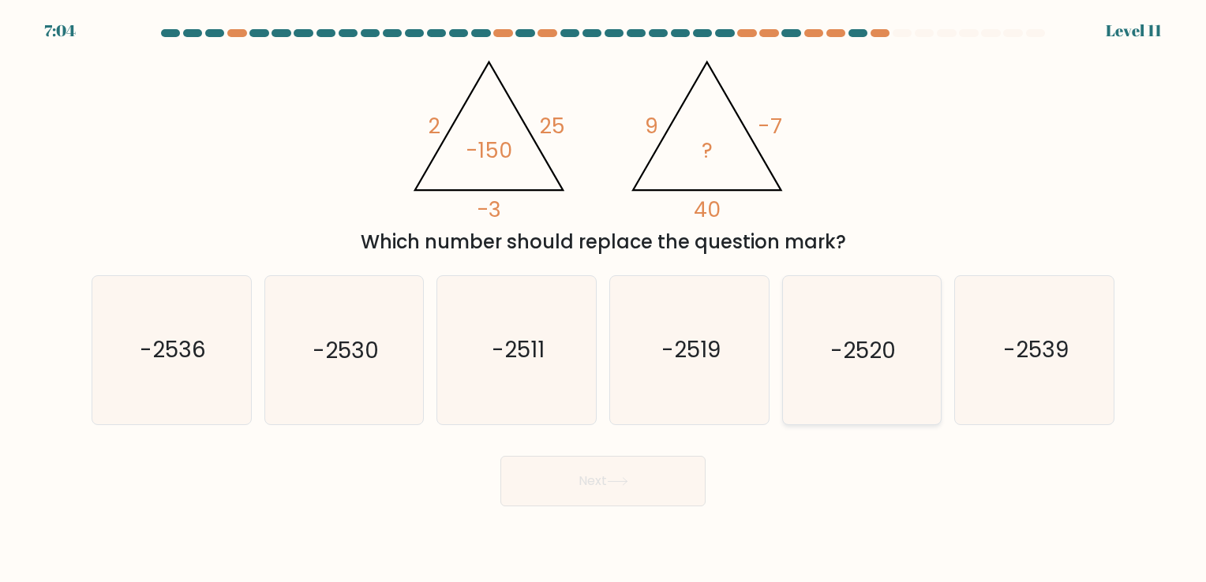
click at [851, 374] on icon "-2520" at bounding box center [862, 350] width 148 height 148
click at [604, 299] on input "e. -2520" at bounding box center [603, 295] width 1 height 8
radio input "true"
click at [650, 496] on button "Next" at bounding box center [602, 481] width 205 height 51
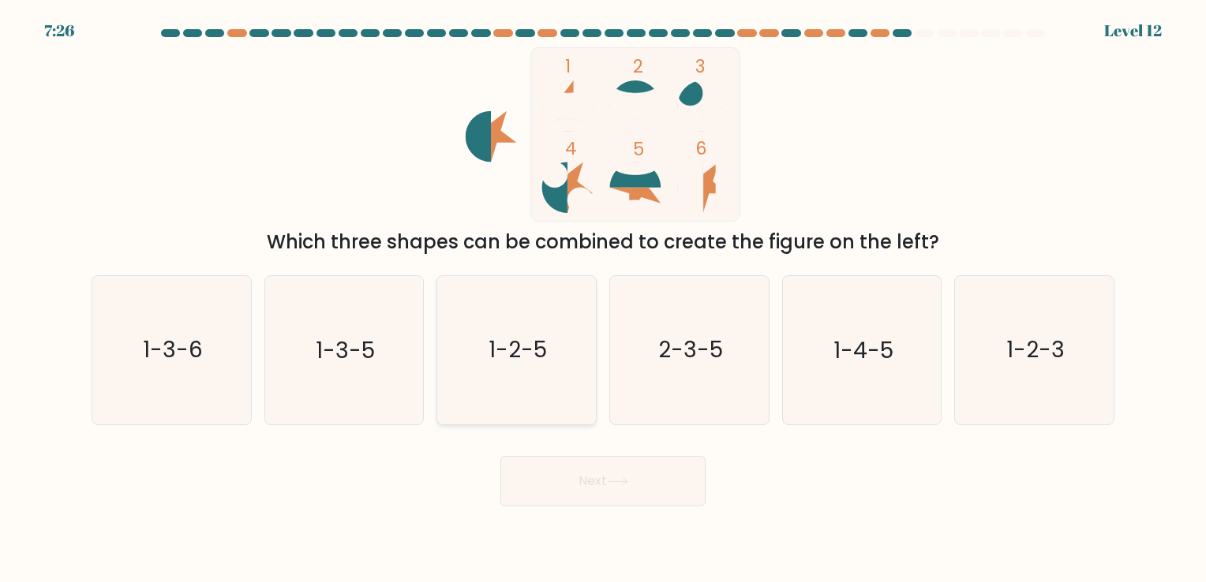
click at [567, 354] on icon "1-2-5" at bounding box center [517, 350] width 148 height 148
click at [603, 299] on input "c. 1-2-5" at bounding box center [603, 295] width 1 height 8
radio input "true"
click at [645, 485] on button "Next" at bounding box center [602, 481] width 205 height 51
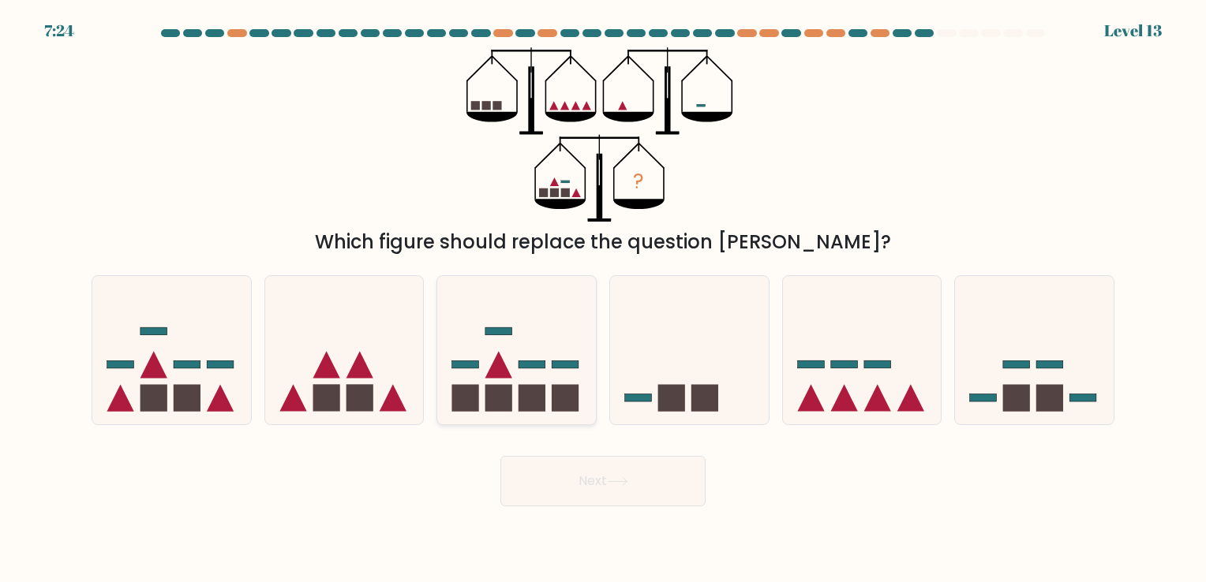
click at [526, 406] on rect at bounding box center [531, 398] width 27 height 27
click at [603, 299] on input "c." at bounding box center [603, 295] width 1 height 8
radio input "true"
click at [635, 492] on button "Next" at bounding box center [602, 481] width 205 height 51
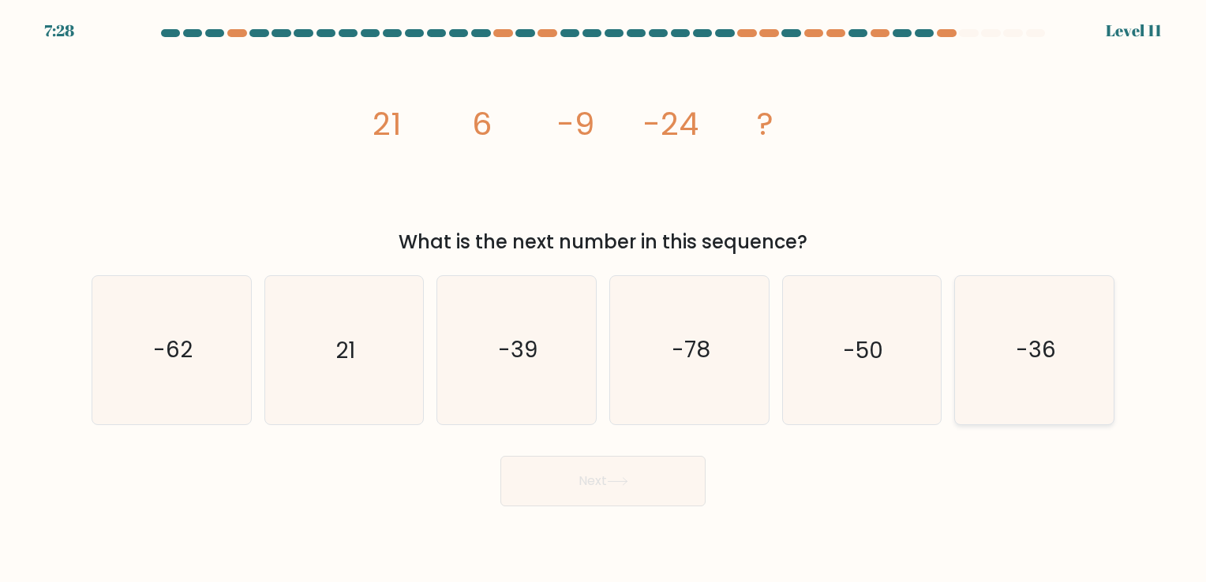
click at [1064, 357] on icon "-36" at bounding box center [1034, 350] width 148 height 148
click at [604, 299] on input "f. -36" at bounding box center [603, 295] width 1 height 8
radio input "true"
click at [537, 343] on text "-39" at bounding box center [518, 350] width 39 height 31
click at [603, 299] on input "c. -39" at bounding box center [603, 295] width 1 height 8
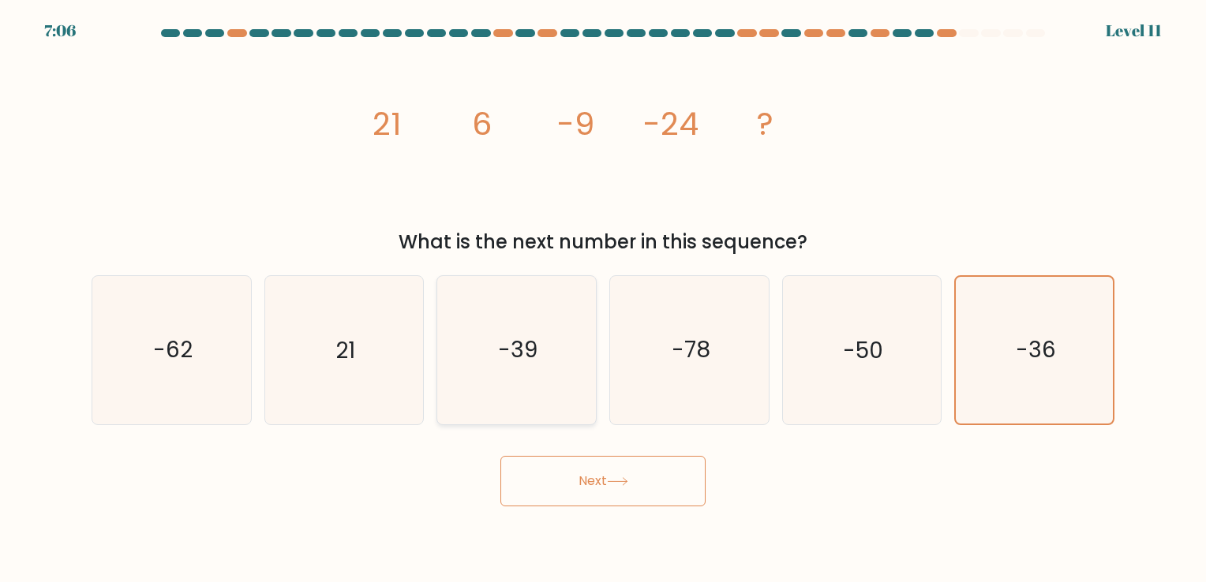
radio input "true"
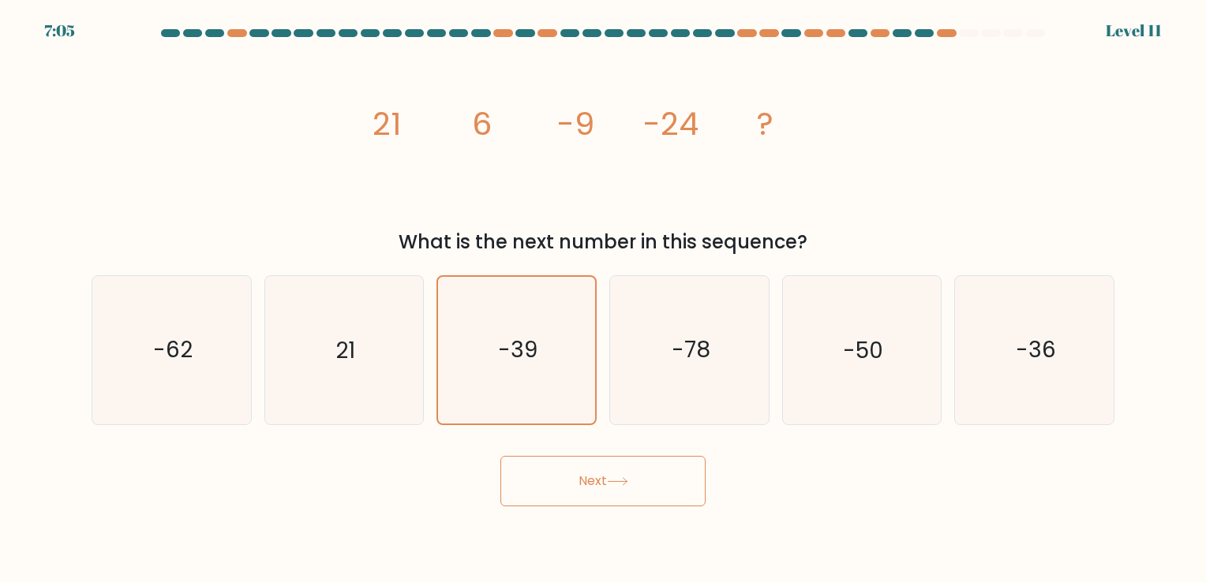
click at [586, 500] on button "Next" at bounding box center [602, 481] width 205 height 51
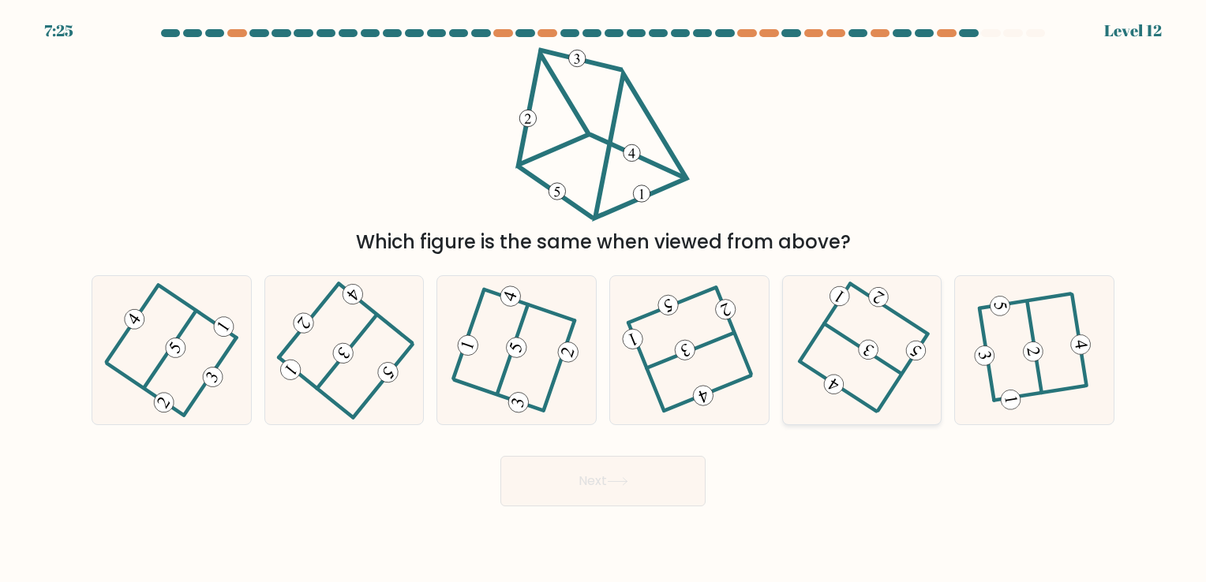
click at [848, 355] on icon at bounding box center [862, 350] width 114 height 118
click at [604, 299] on input "e." at bounding box center [603, 295] width 1 height 8
radio input "true"
click at [699, 342] on icon at bounding box center [690, 350] width 118 height 118
click at [604, 299] on input "d." at bounding box center [603, 295] width 1 height 8
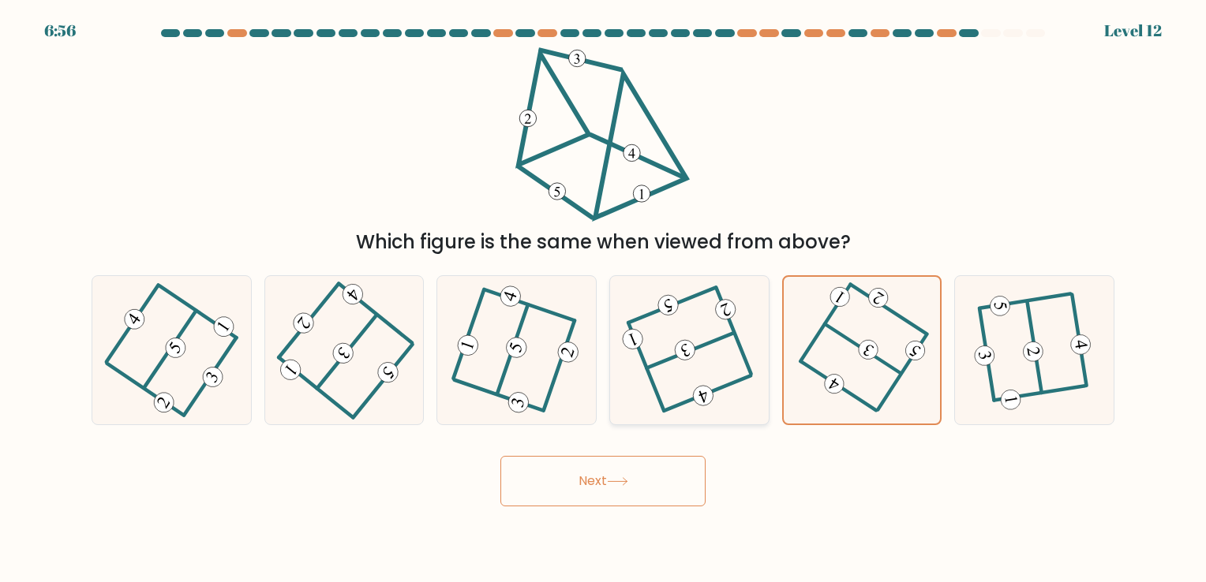
radio input "true"
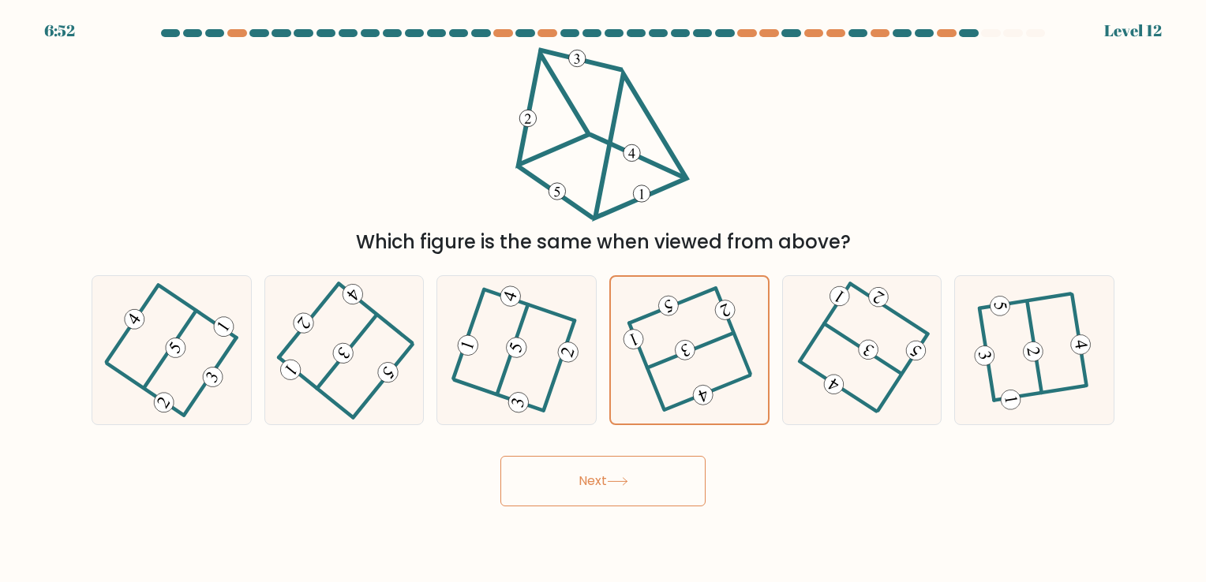
click at [674, 496] on button "Next" at bounding box center [602, 481] width 205 height 51
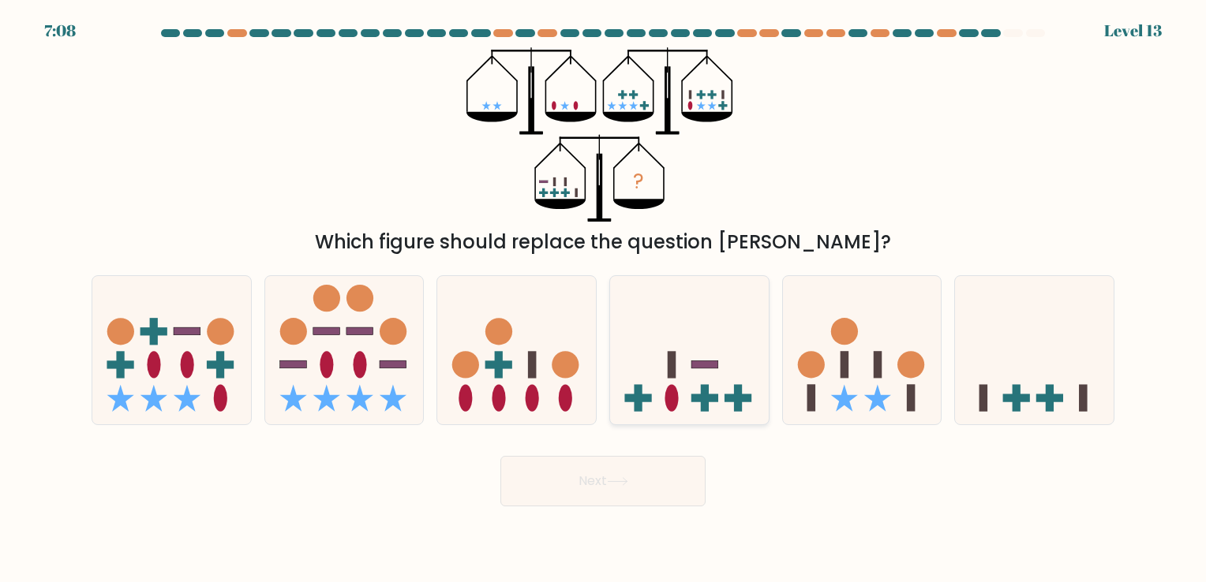
click at [650, 374] on icon at bounding box center [689, 350] width 159 height 131
click at [604, 299] on input "d." at bounding box center [603, 295] width 1 height 8
radio input "true"
click at [590, 507] on body "7:08 Level 13" at bounding box center [603, 291] width 1206 height 582
click at [597, 491] on button "Next" at bounding box center [602, 481] width 205 height 51
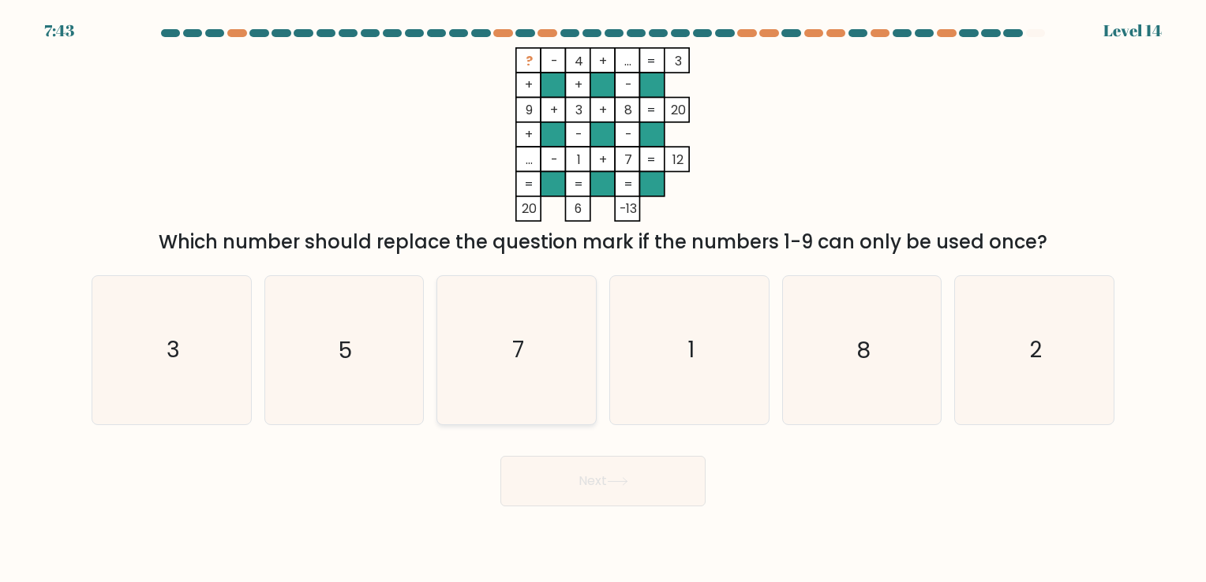
click at [546, 330] on icon "7" at bounding box center [517, 350] width 148 height 148
click at [603, 299] on input "c. 7" at bounding box center [603, 295] width 1 height 8
radio input "true"
click at [584, 496] on button "Next" at bounding box center [602, 481] width 205 height 51
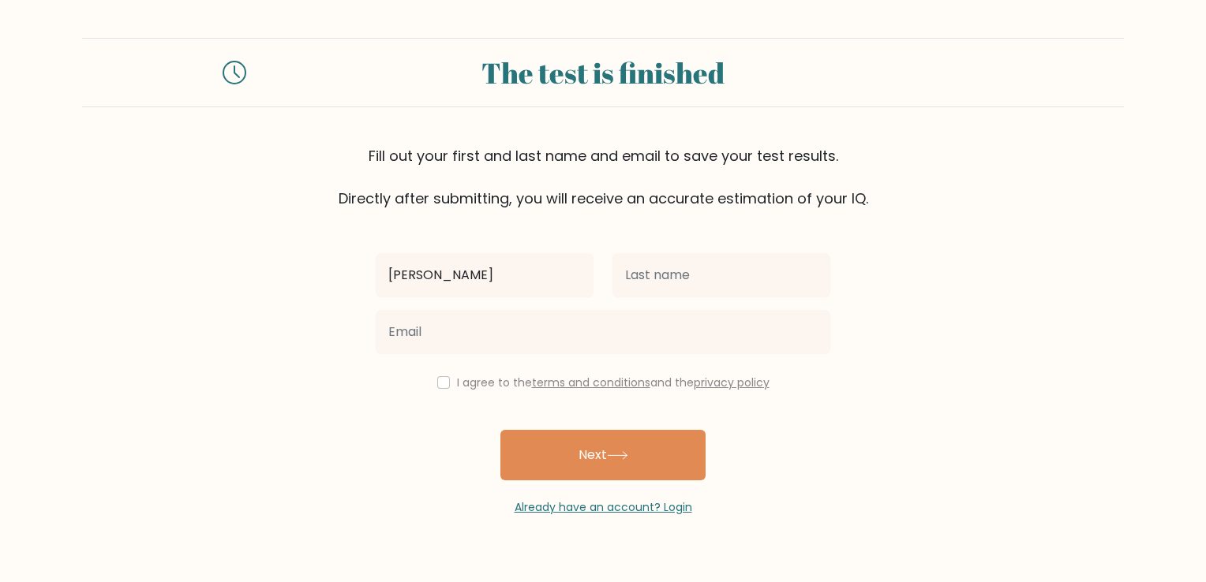
type input "[PERSON_NAME]"
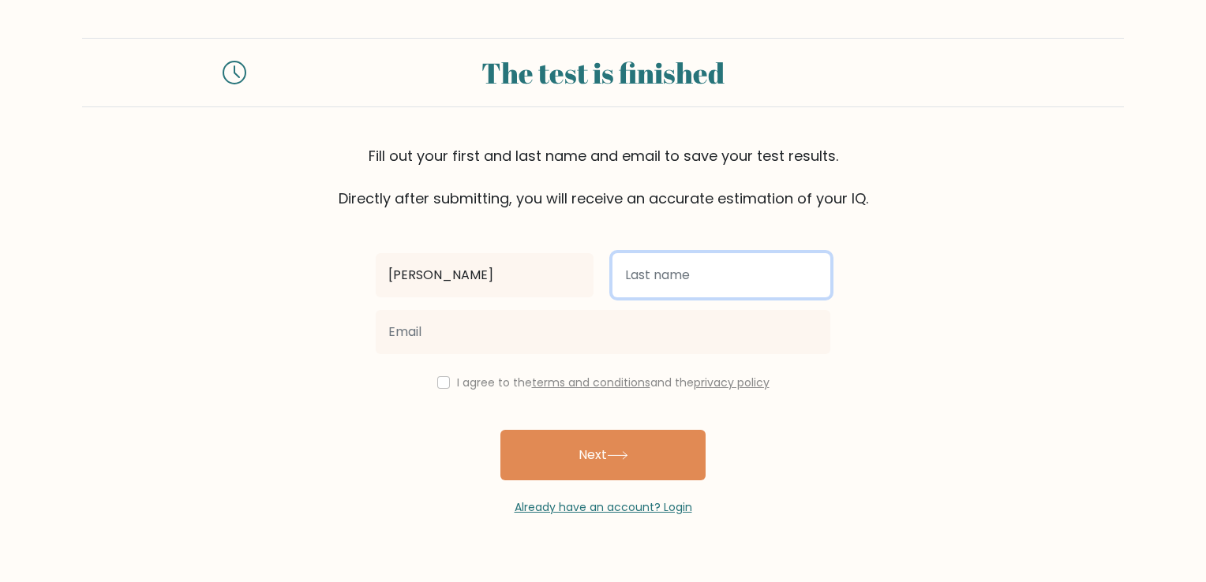
type input "j"
type input "Jacobe"
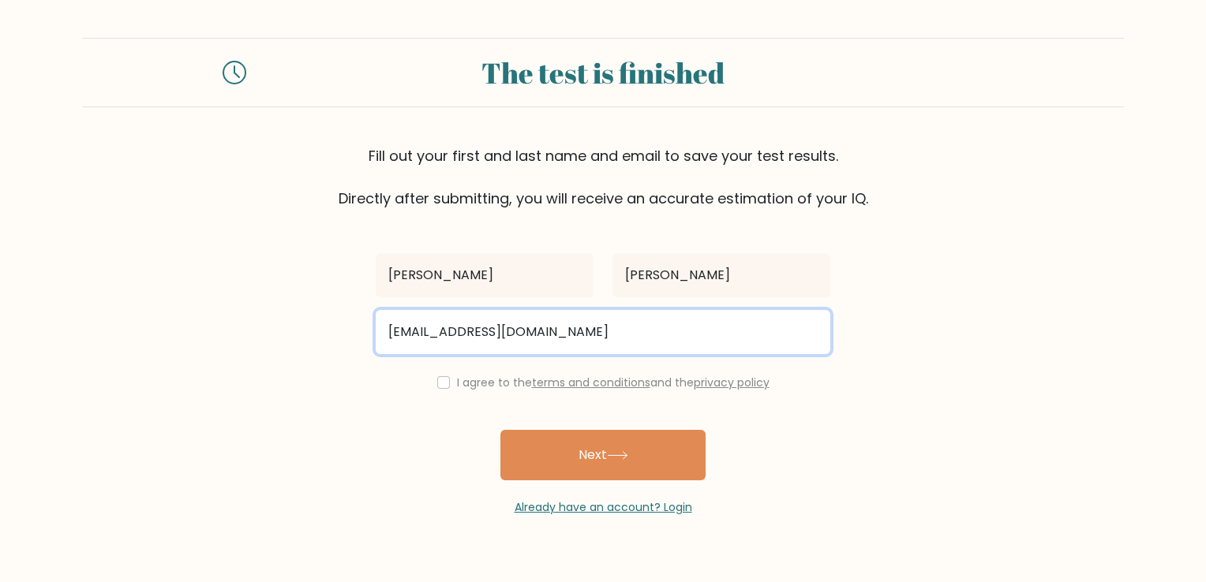
type input "julianacrizlejacobe30@gmail.com"
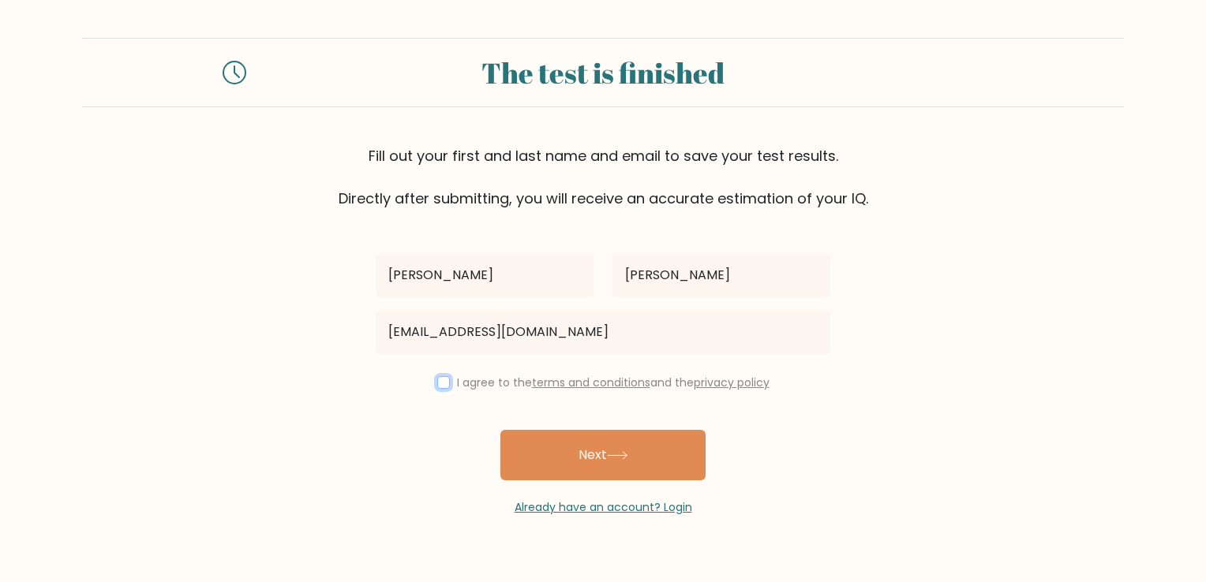
click at [438, 386] on input "checkbox" at bounding box center [443, 382] width 13 height 13
checkbox input "true"
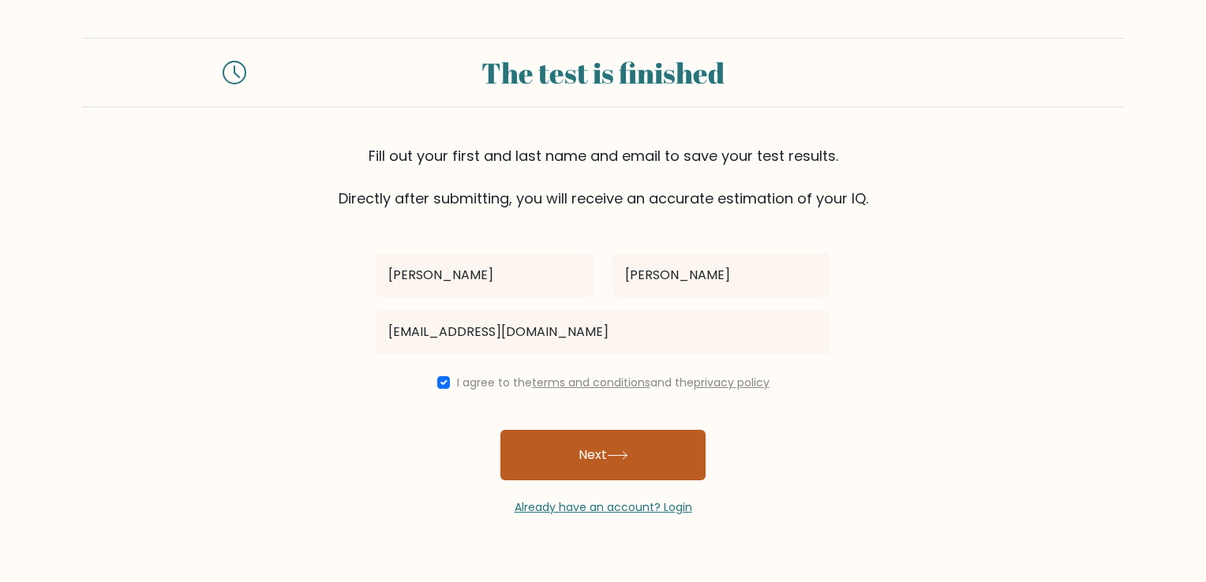
click at [573, 461] on button "Next" at bounding box center [602, 455] width 205 height 51
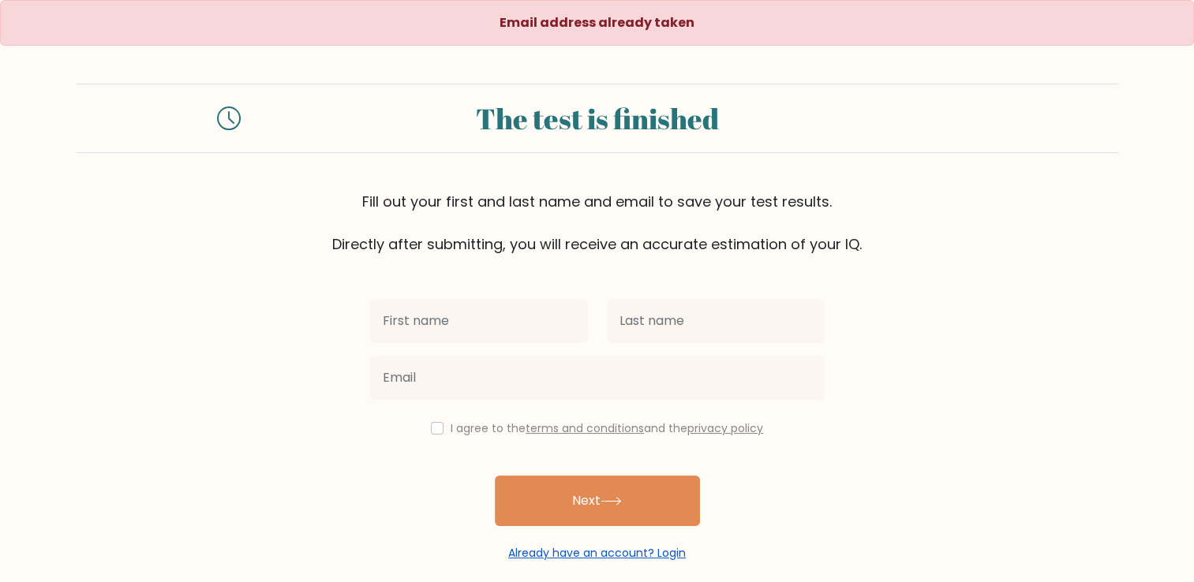
click at [589, 554] on link "Already have an account? Login" at bounding box center [597, 553] width 178 height 16
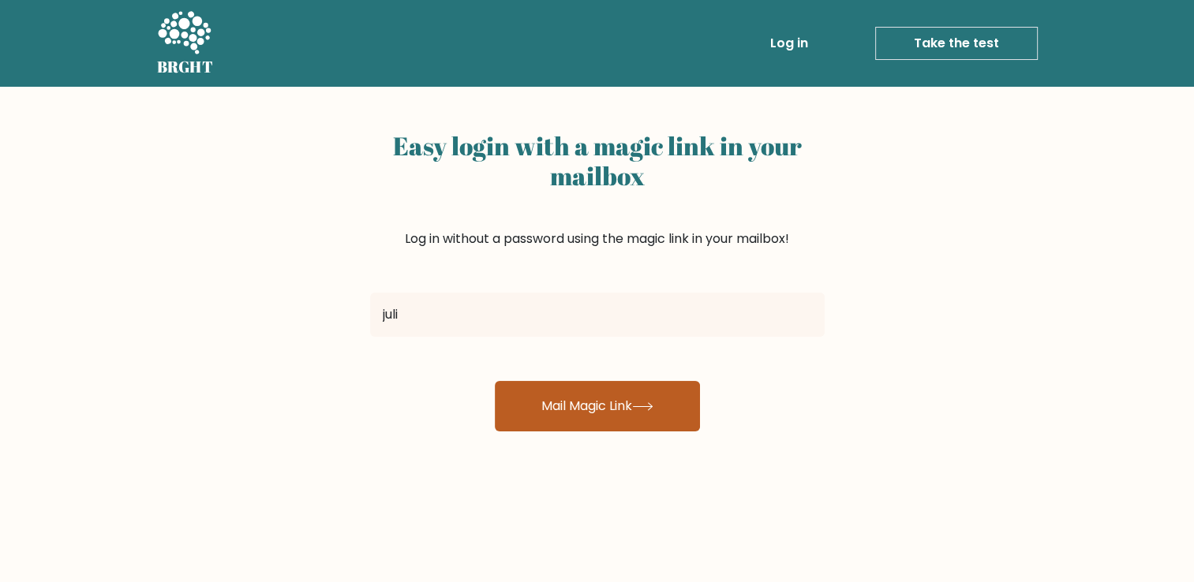
type input "julianacrizlejacobe30@gmail.com"
click at [631, 427] on button "Mail Magic Link" at bounding box center [597, 406] width 205 height 51
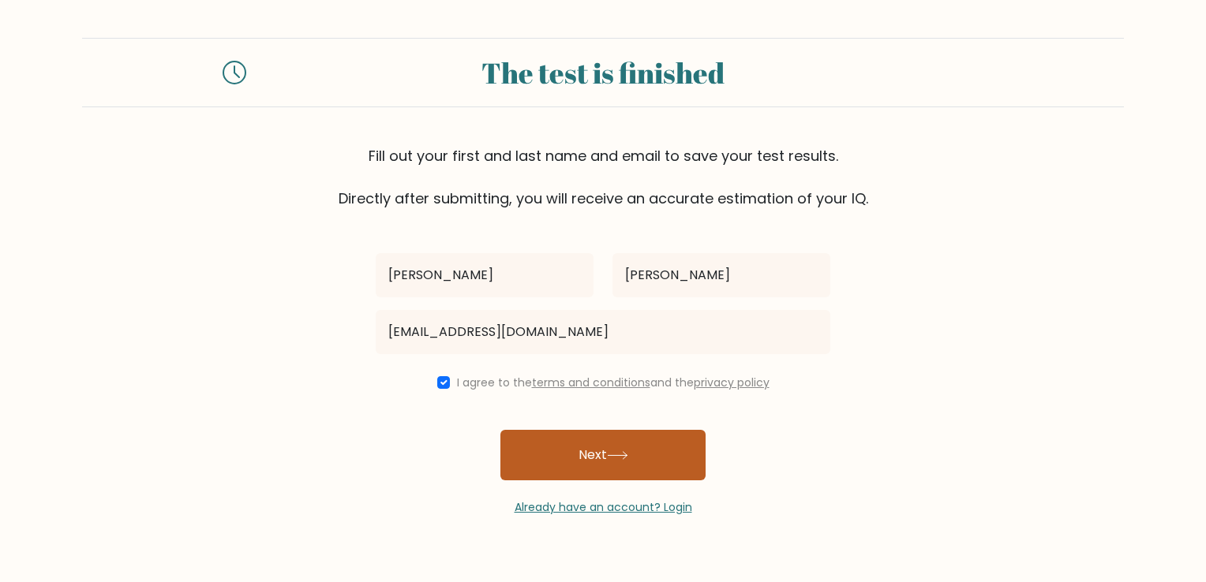
click at [660, 450] on button "Next" at bounding box center [602, 455] width 205 height 51
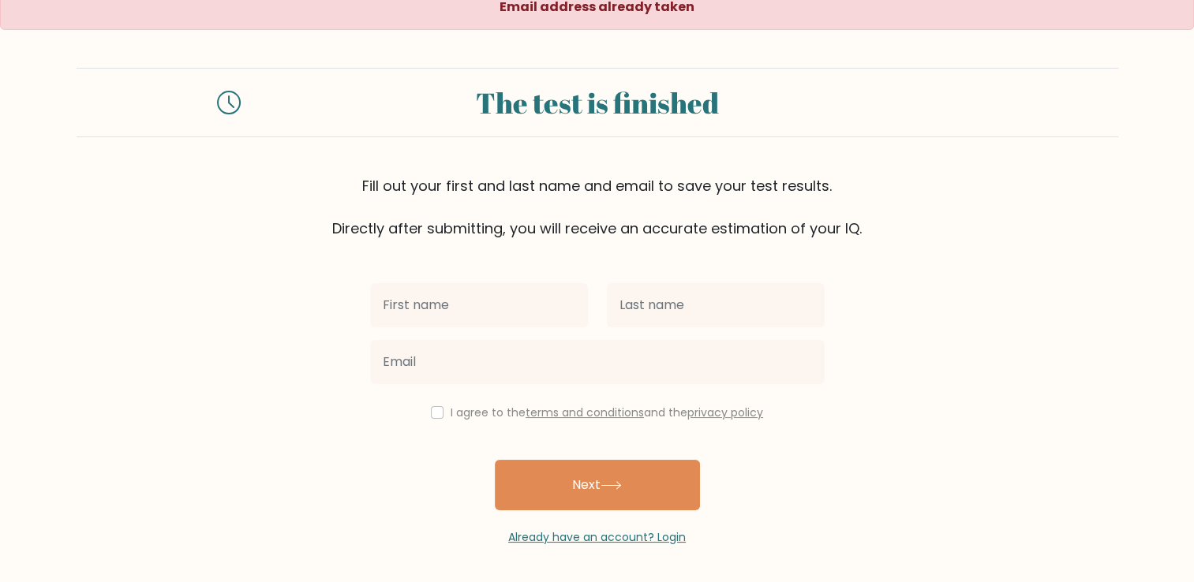
scroll to position [16, 0]
click at [670, 541] on link "Already have an account? Login" at bounding box center [597, 538] width 178 height 16
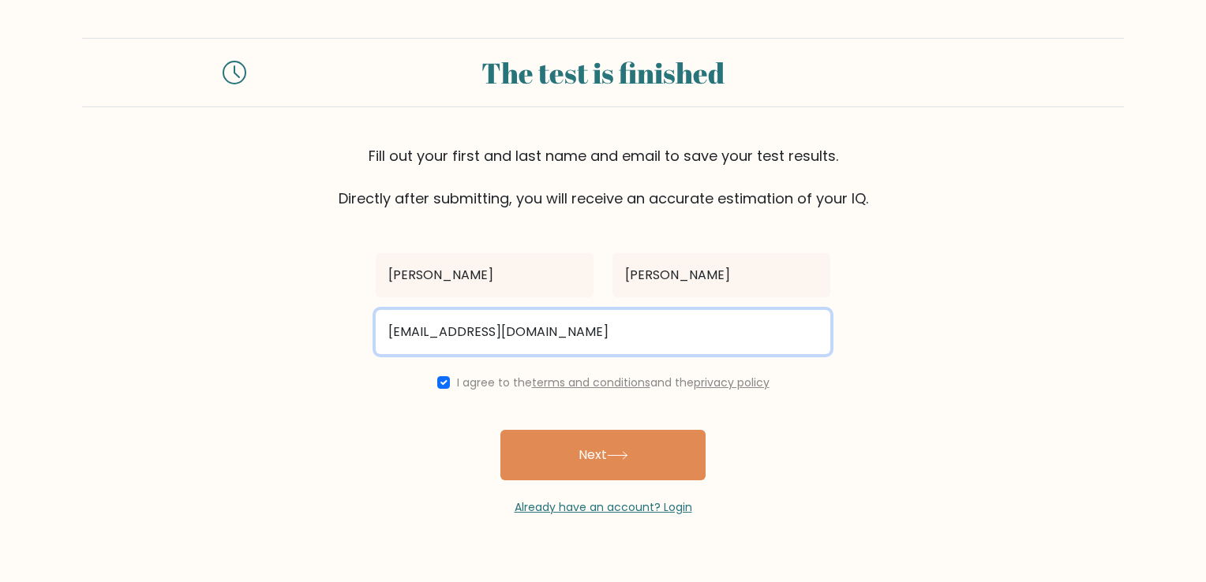
click at [518, 331] on input "julianacrizlejacobe30@gmail.com" at bounding box center [603, 332] width 455 height 44
type input "julianacrizle14@gmail.com"
click at [500, 430] on button "Next" at bounding box center [602, 455] width 205 height 51
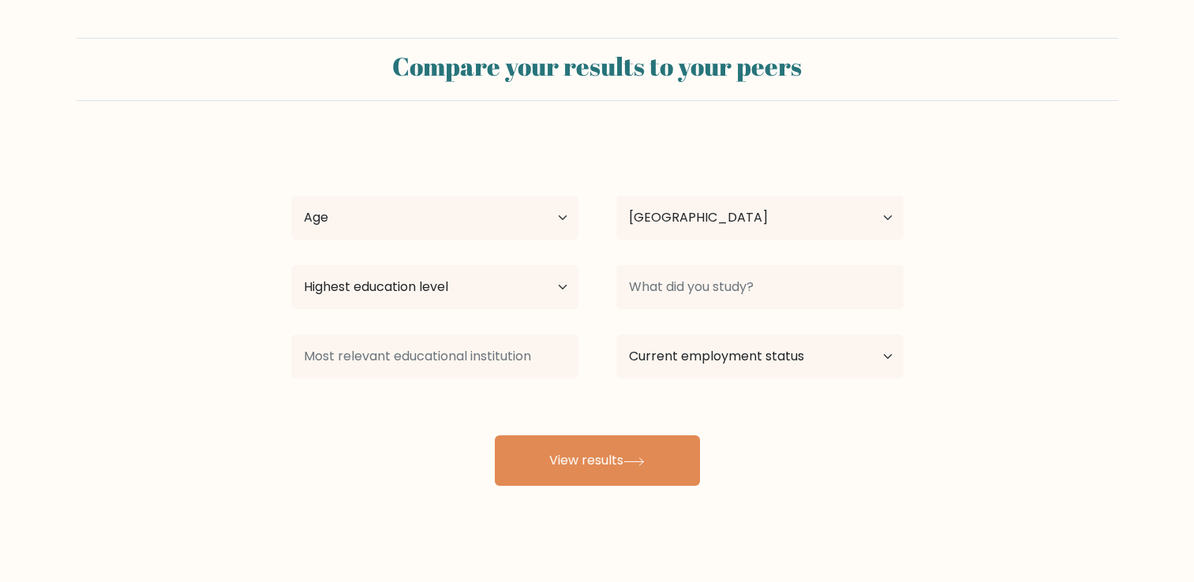
select select "PH"
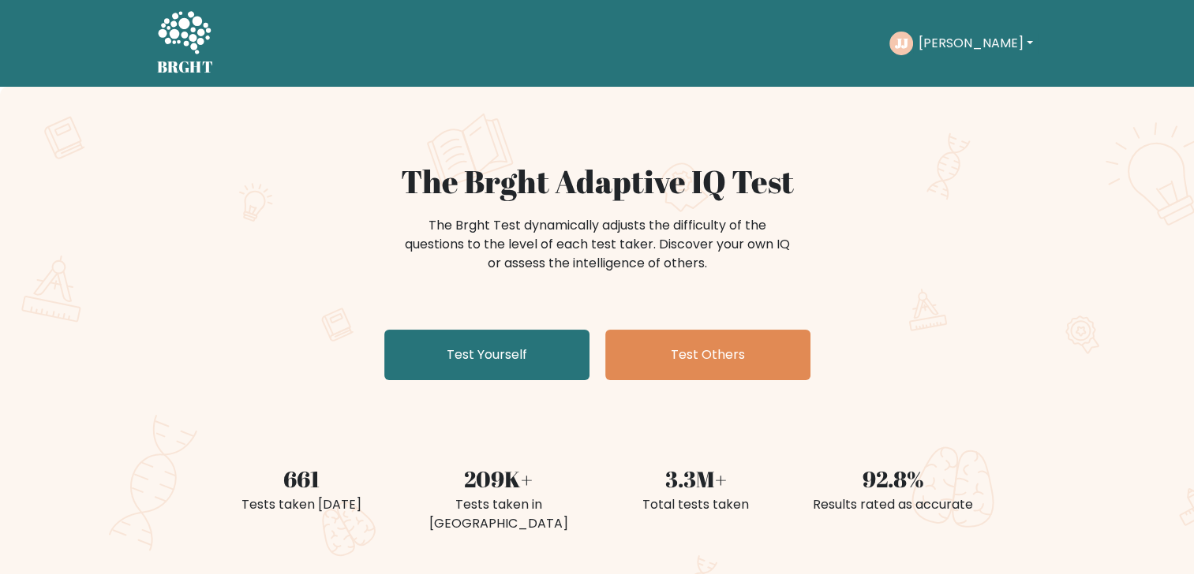
click at [979, 50] on button "[PERSON_NAME]" at bounding box center [975, 43] width 124 height 21
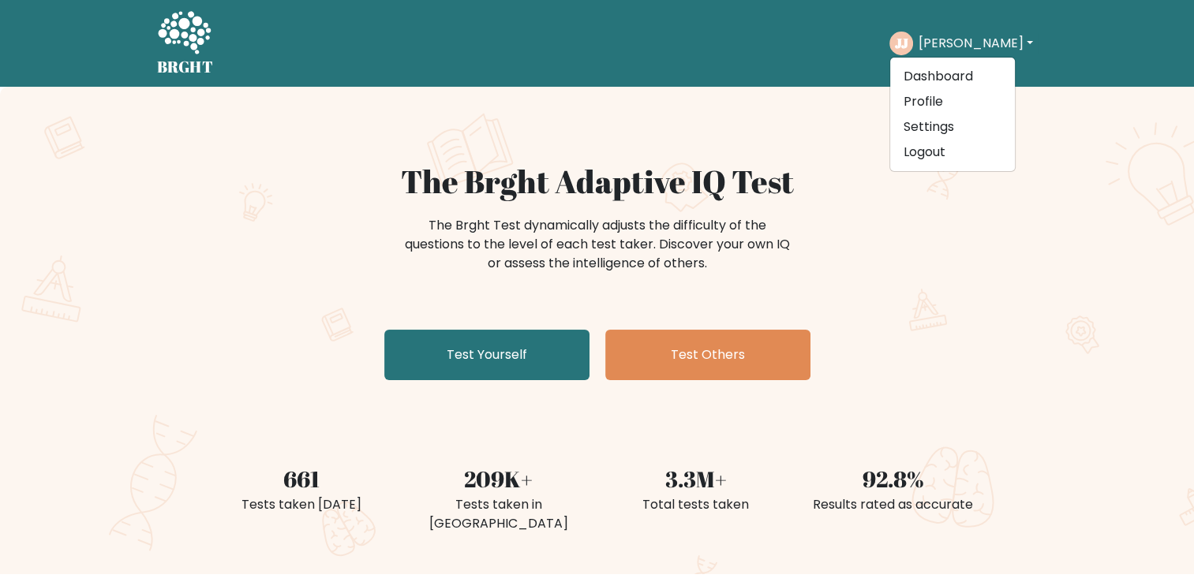
click at [979, 50] on button "[PERSON_NAME]" at bounding box center [975, 43] width 124 height 21
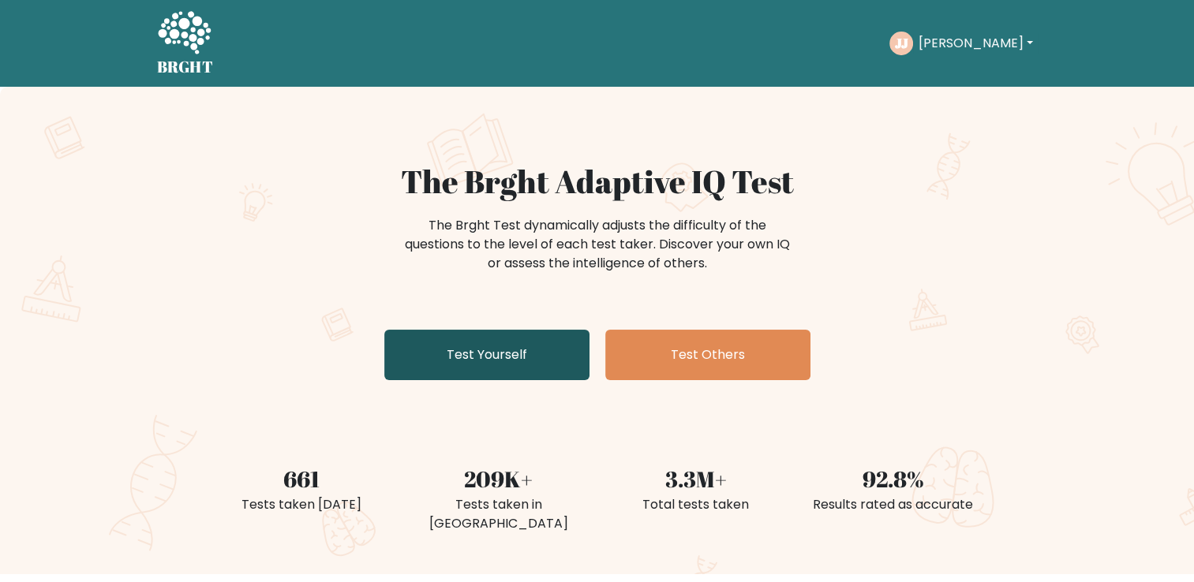
click at [455, 335] on link "Test Yourself" at bounding box center [486, 355] width 205 height 51
